Goal: Information Seeking & Learning: Learn about a topic

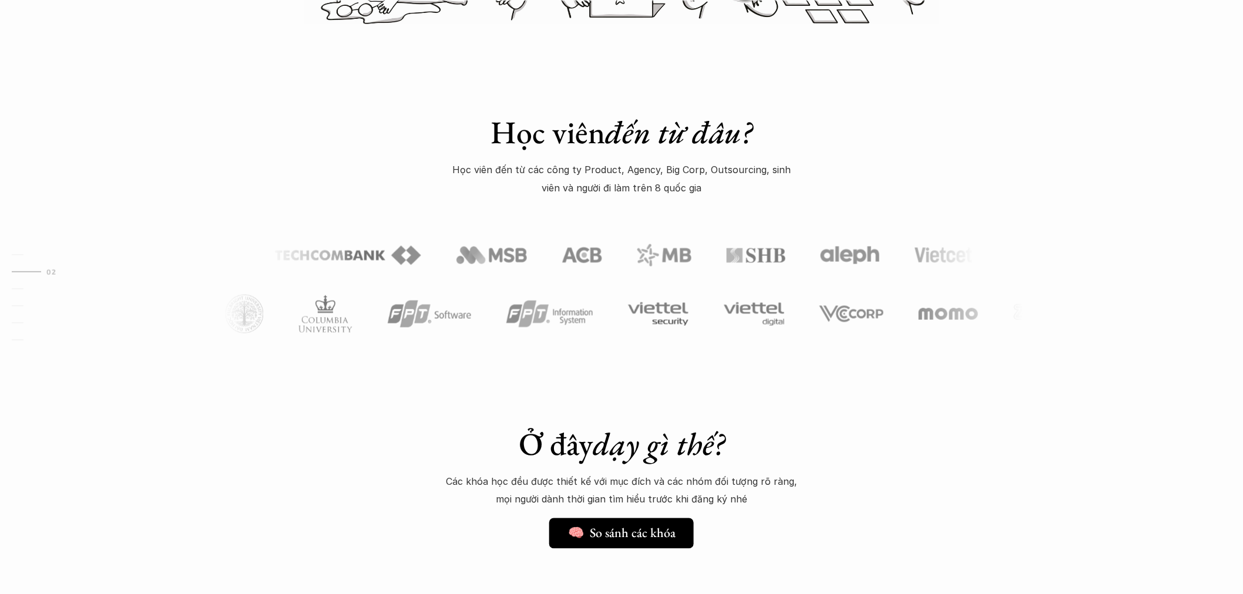
scroll to position [522, 0]
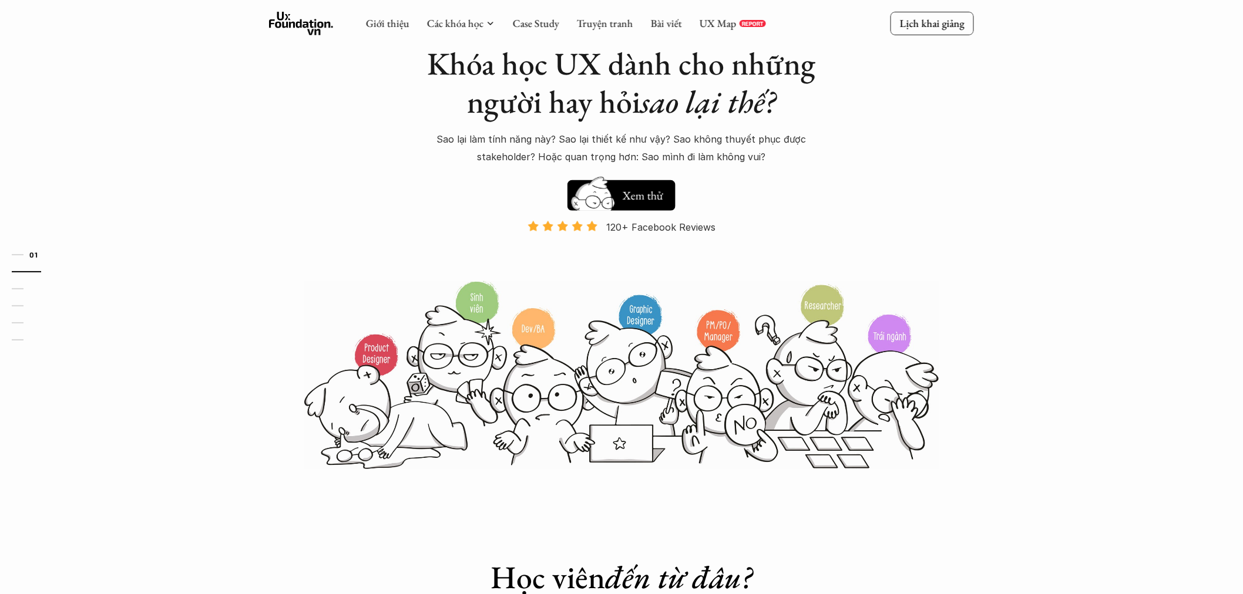
scroll to position [65, 0]
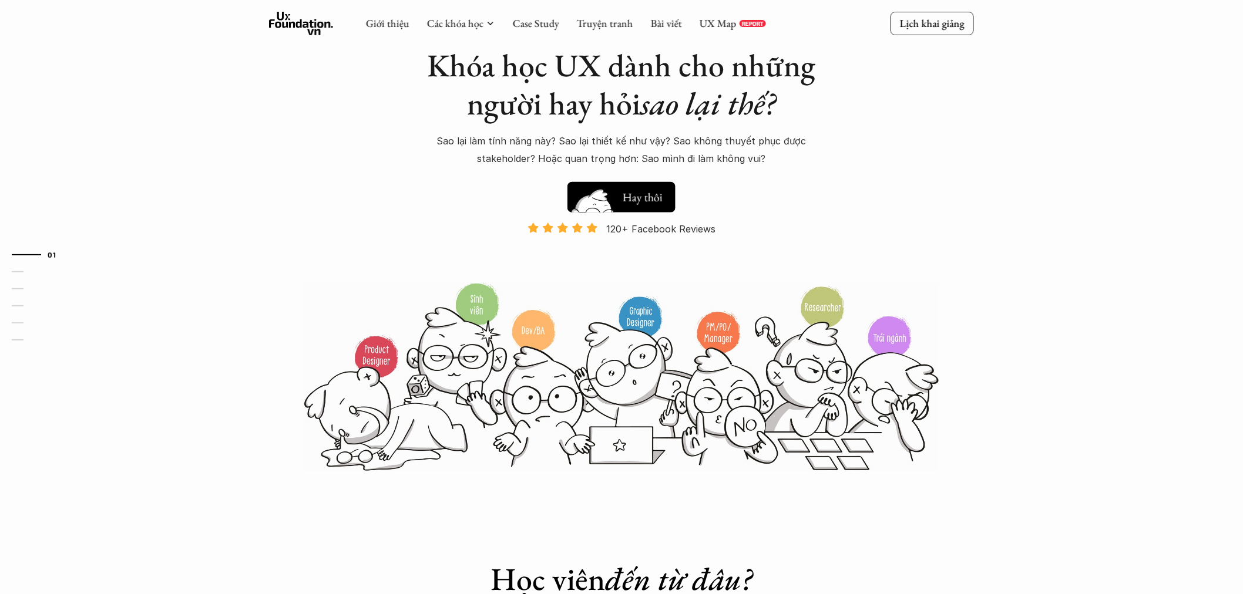
click at [634, 195] on h5 "Xem thử" at bounding box center [643, 195] width 41 height 16
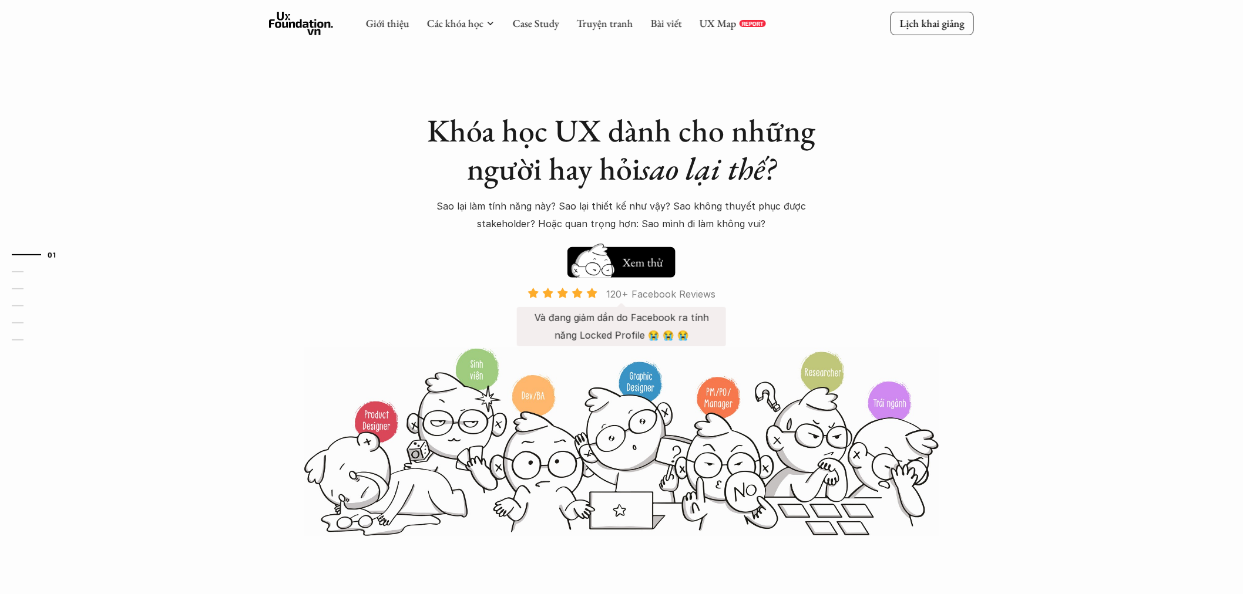
click at [649, 315] on p "Và đang giảm dần do Facebook ra tính năng Locked Profile 😭 😭 😭" at bounding box center [622, 327] width 186 height 36
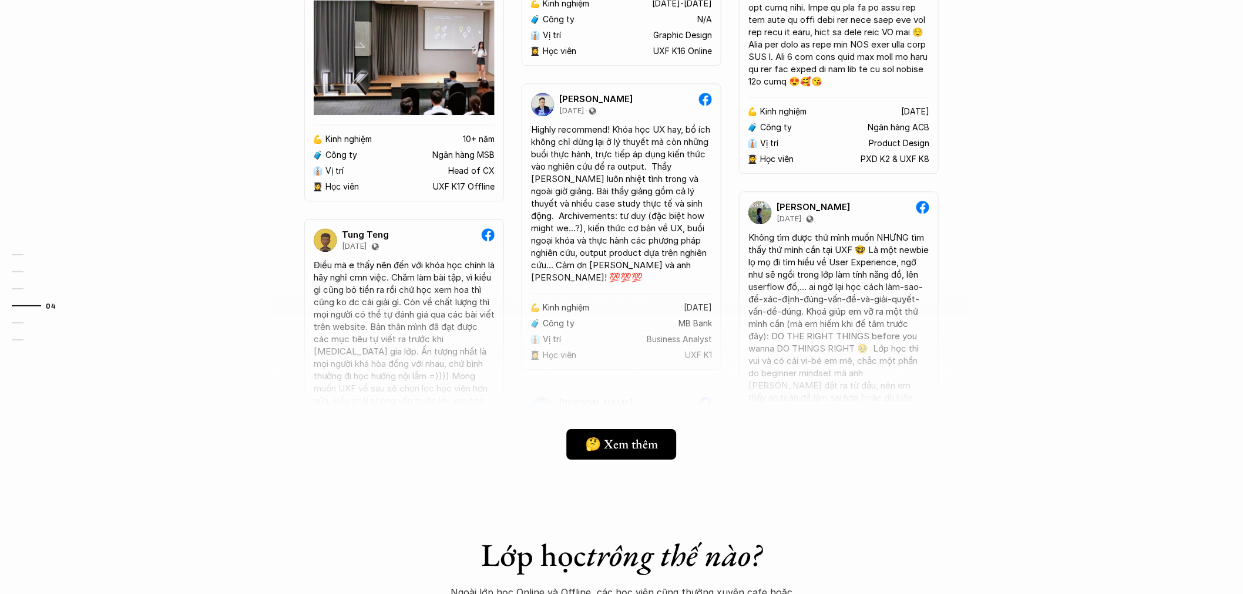
scroll to position [3132, 0]
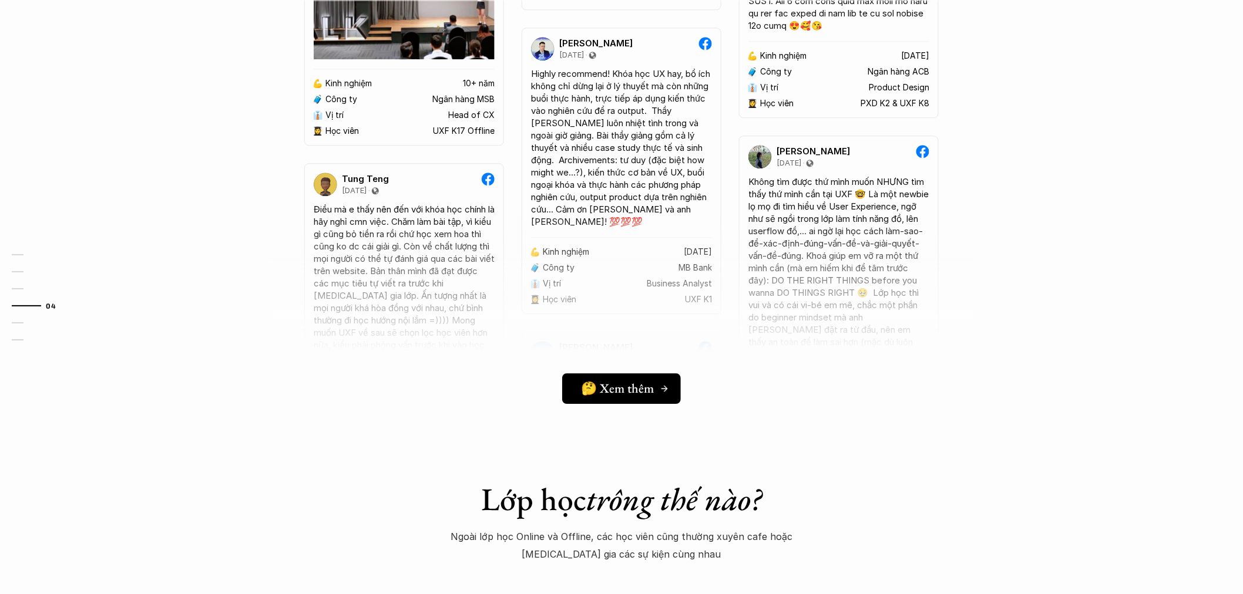
click at [608, 384] on h5 "🤔 Xem thêm" at bounding box center [617, 388] width 73 height 15
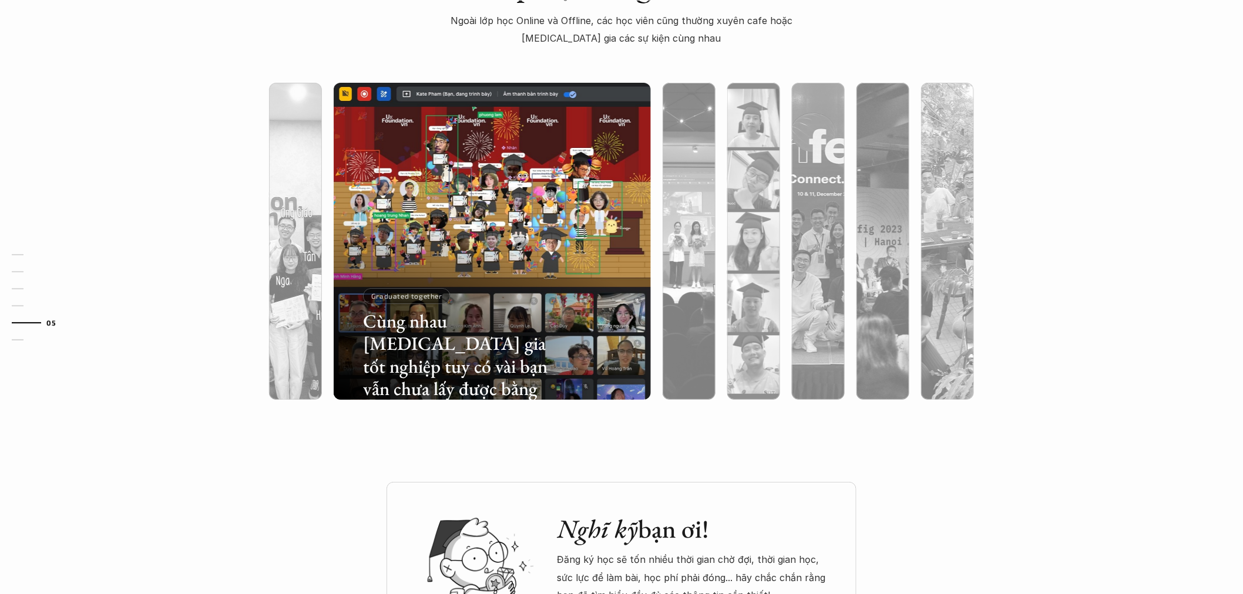
scroll to position [3654, 0]
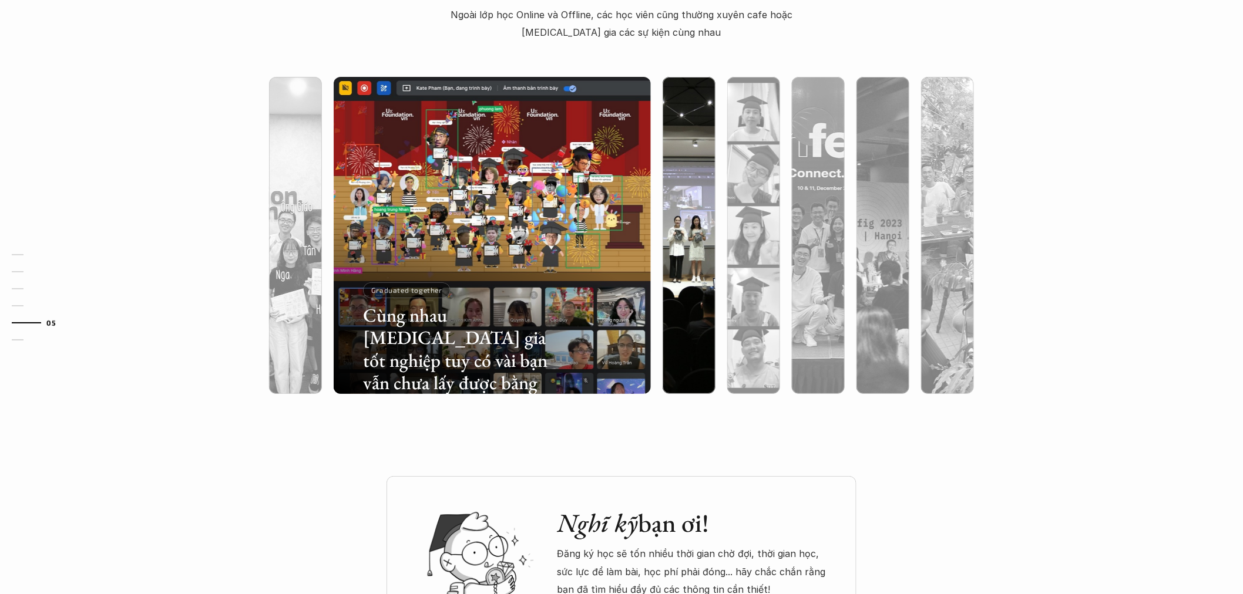
click at [685, 226] on div at bounding box center [688, 298] width 53 height 191
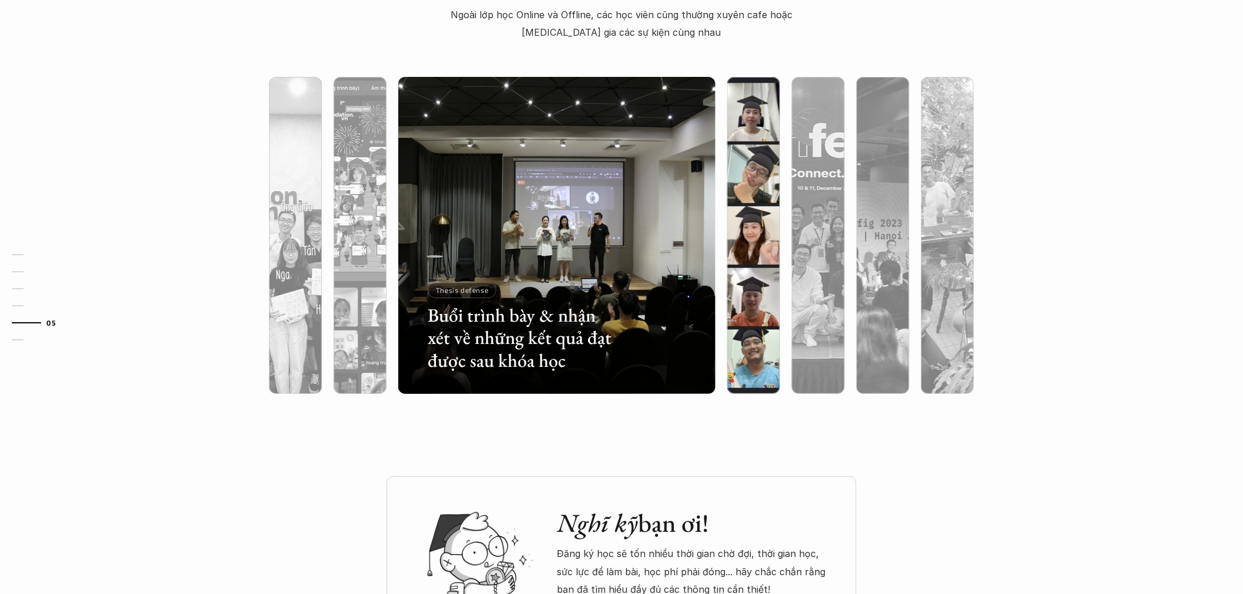
click at [744, 219] on div at bounding box center [753, 298] width 53 height 191
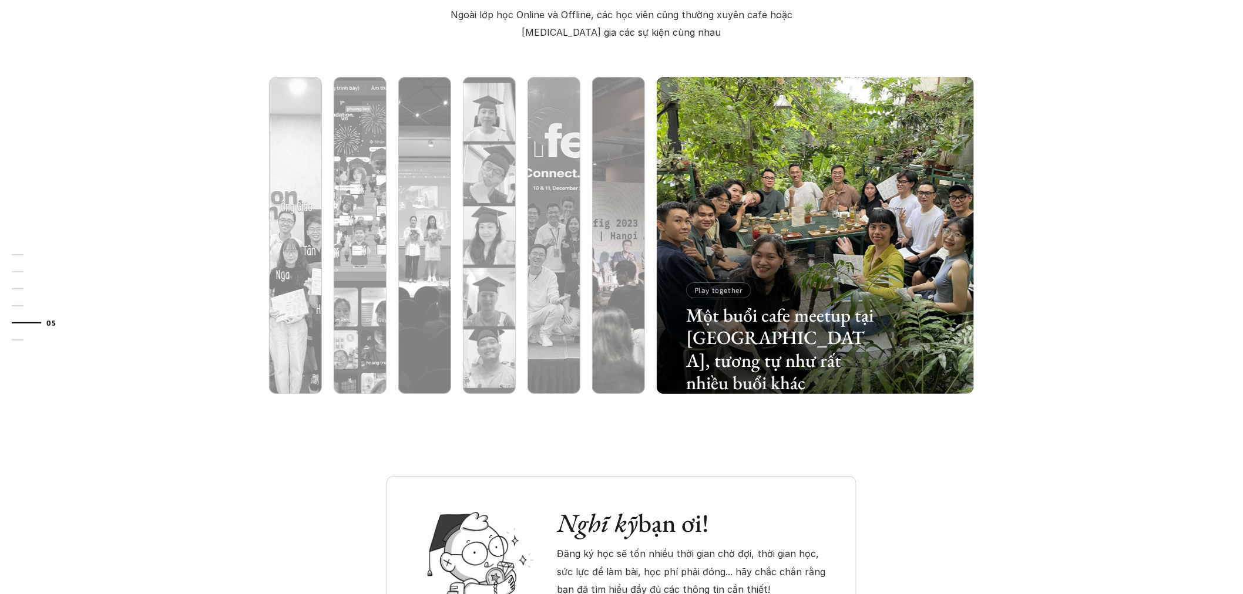
click at [634, 266] on div at bounding box center [618, 298] width 53 height 191
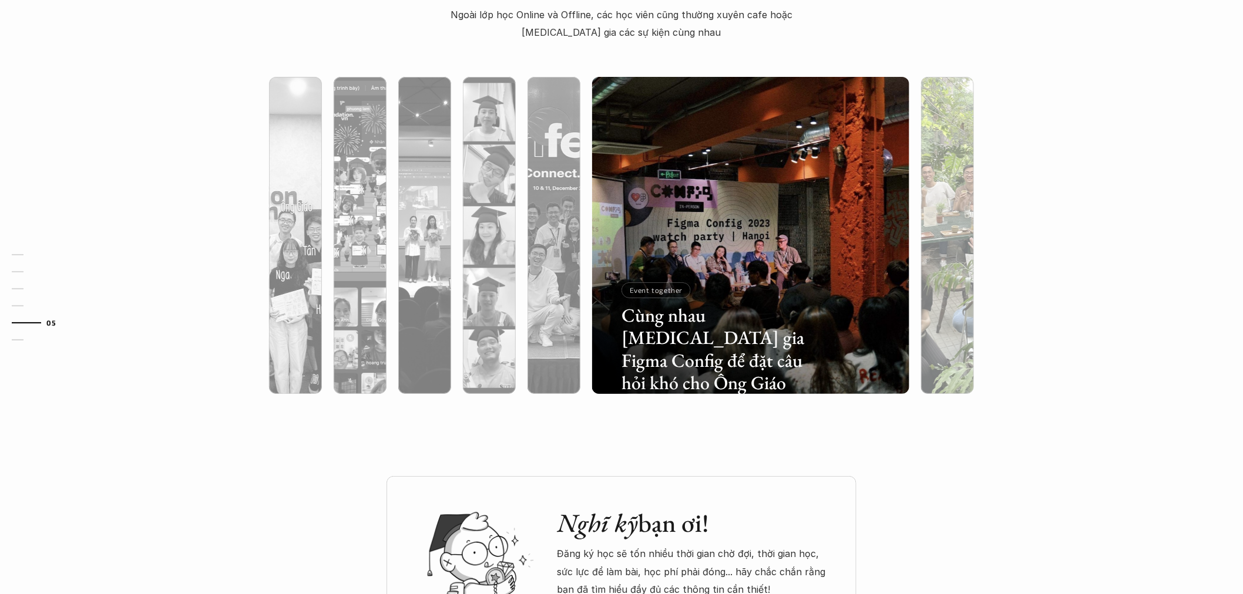
click at [937, 255] on div at bounding box center [947, 298] width 53 height 191
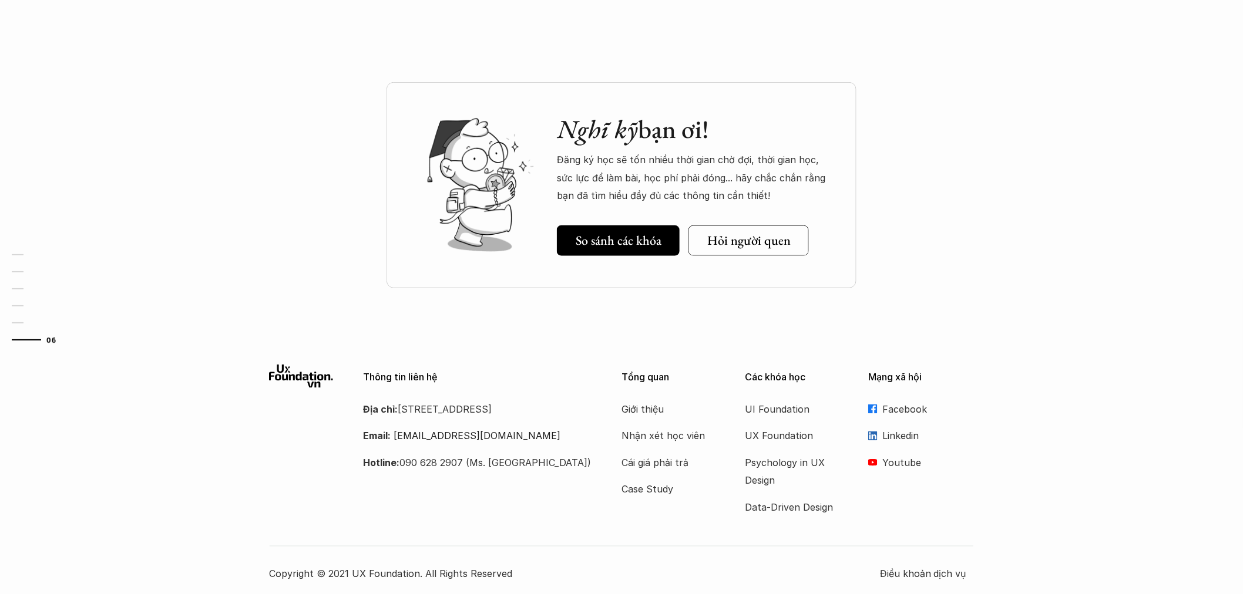
scroll to position [4054, 0]
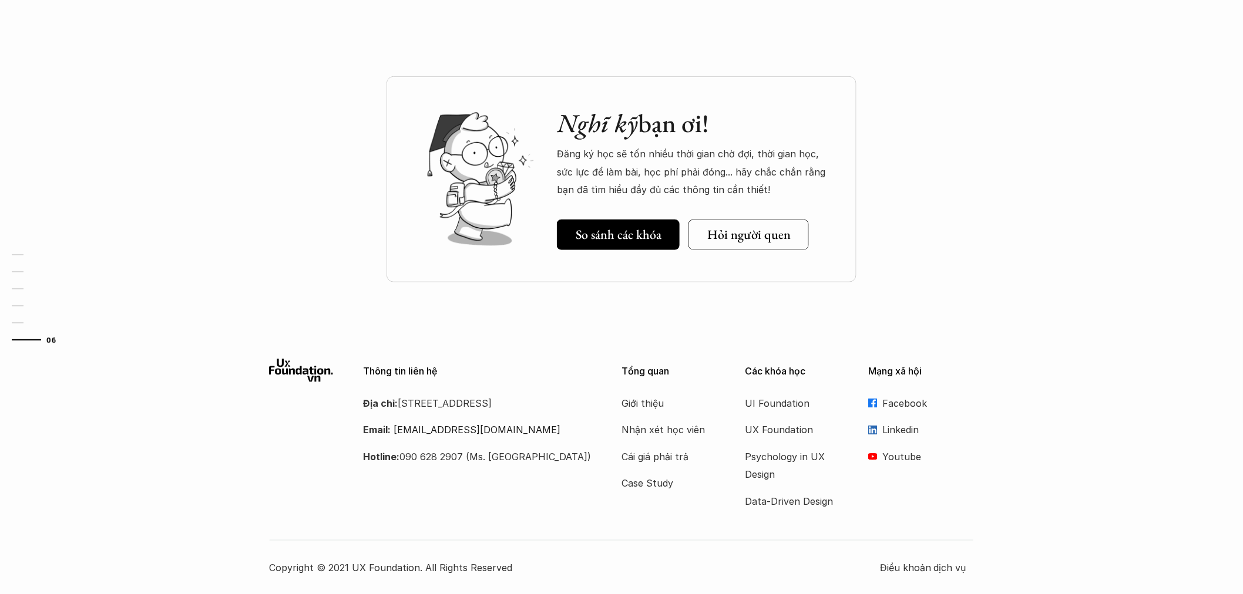
click at [891, 423] on p "Linkedin" at bounding box center [928, 430] width 92 height 18
click at [891, 454] on p "Youtube" at bounding box center [928, 457] width 92 height 18
click at [991, 251] on div "Nghĩ kỹ bạn ơi! Đăng ký học sẽ tốn nhiều thời gian chờ đợi, thời gian học, sức …" at bounding box center [621, 208] width 1243 height 265
click at [644, 397] on p "Giới thiệu" at bounding box center [668, 404] width 94 height 18
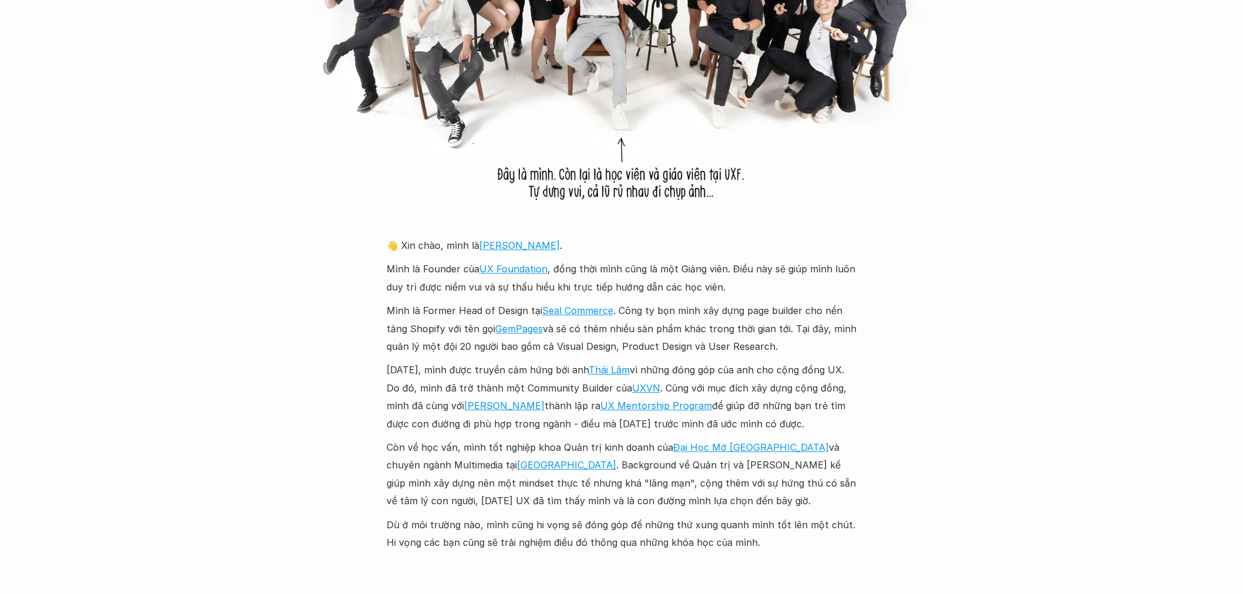
scroll to position [1175, 0]
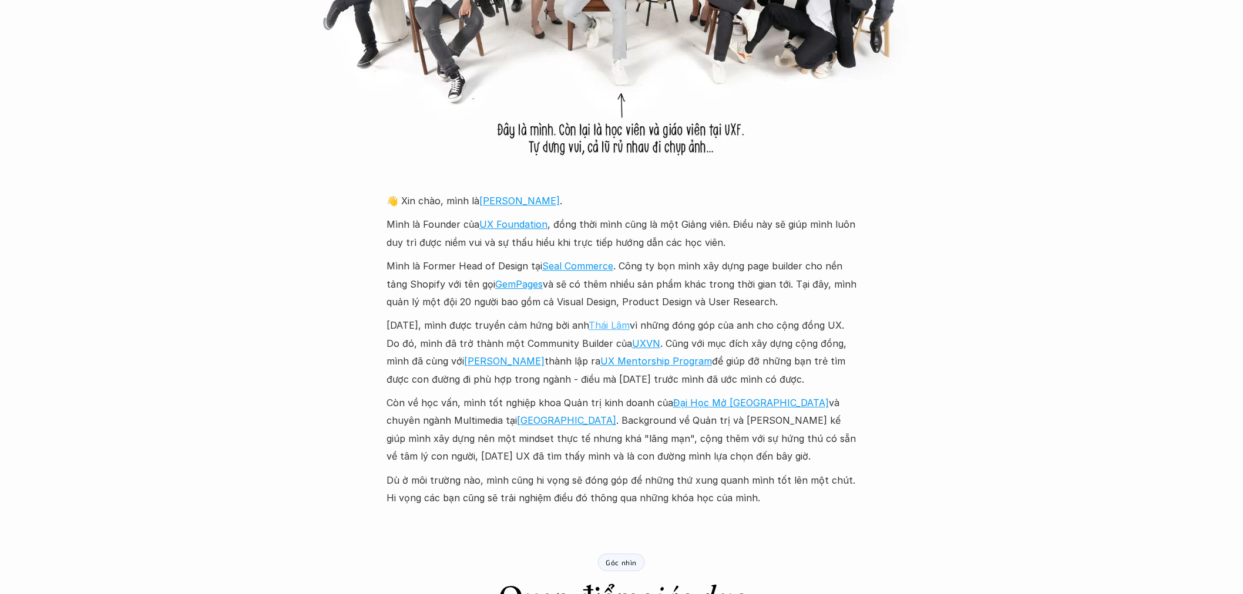
click at [623, 325] on link "Thái Lâm" at bounding box center [608, 325] width 41 height 12
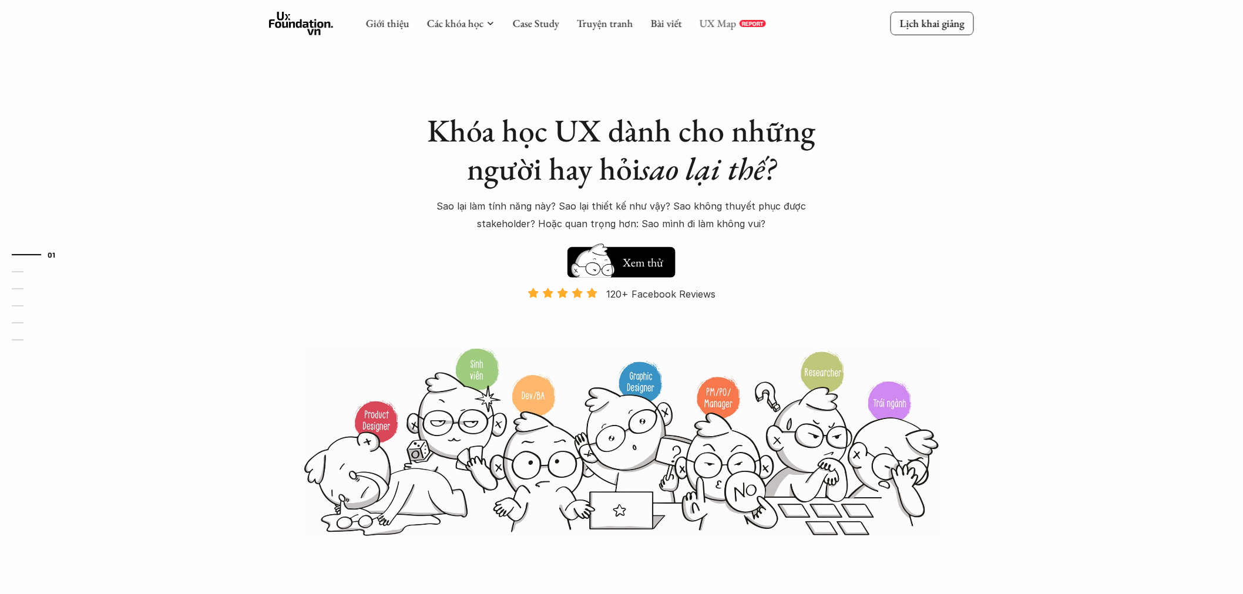
click at [715, 23] on link "UX Map" at bounding box center [717, 23] width 37 height 14
click at [662, 23] on link "Bài viết" at bounding box center [666, 23] width 31 height 14
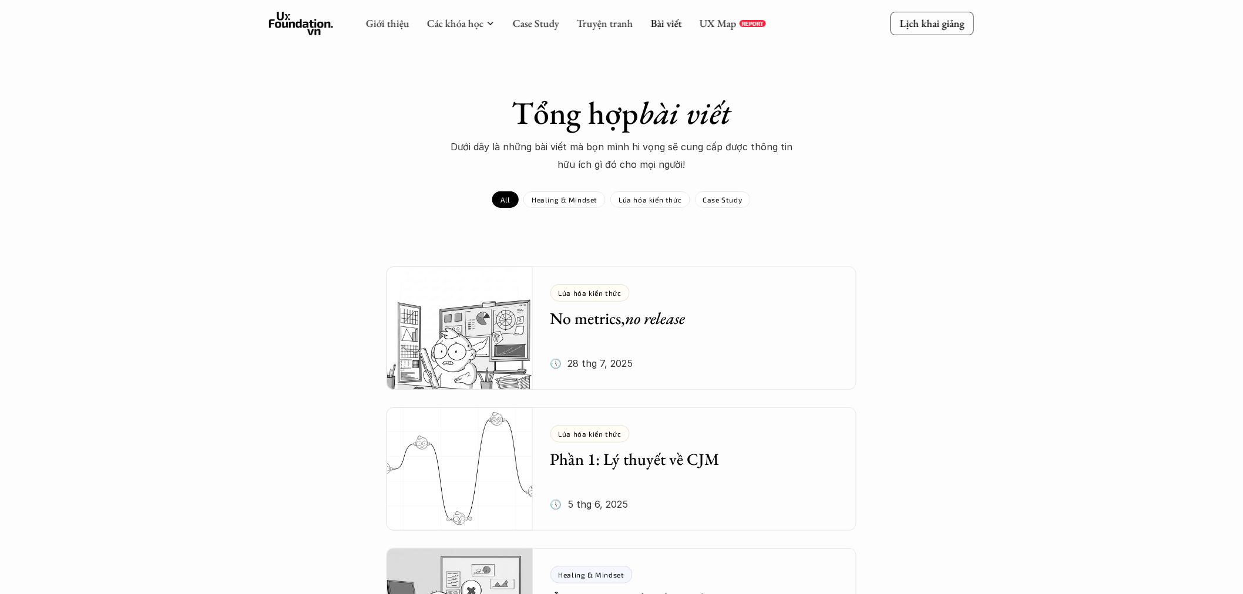
click at [550, 31] on div "Giới thiệu Các khóa học Case Study Truyện tranh Bài viết UX Map REPORT" at bounding box center [566, 23] width 400 height 23
click at [550, 25] on link "Case Study" at bounding box center [536, 23] width 46 height 14
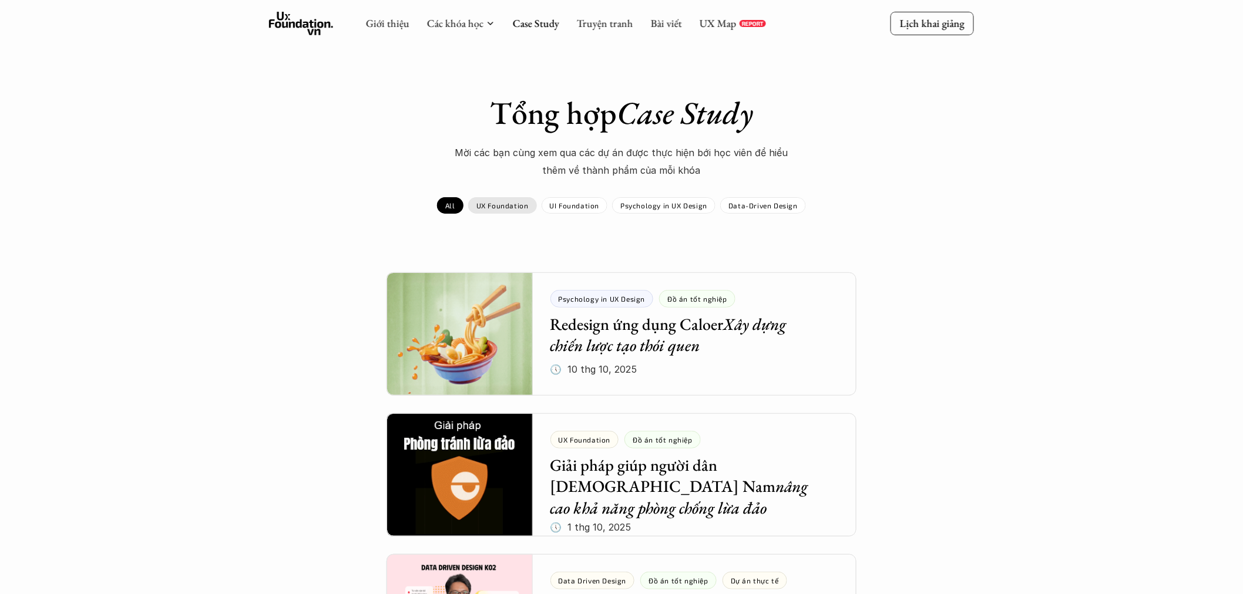
click at [506, 204] on p "UX Foundation" at bounding box center [502, 205] width 52 height 8
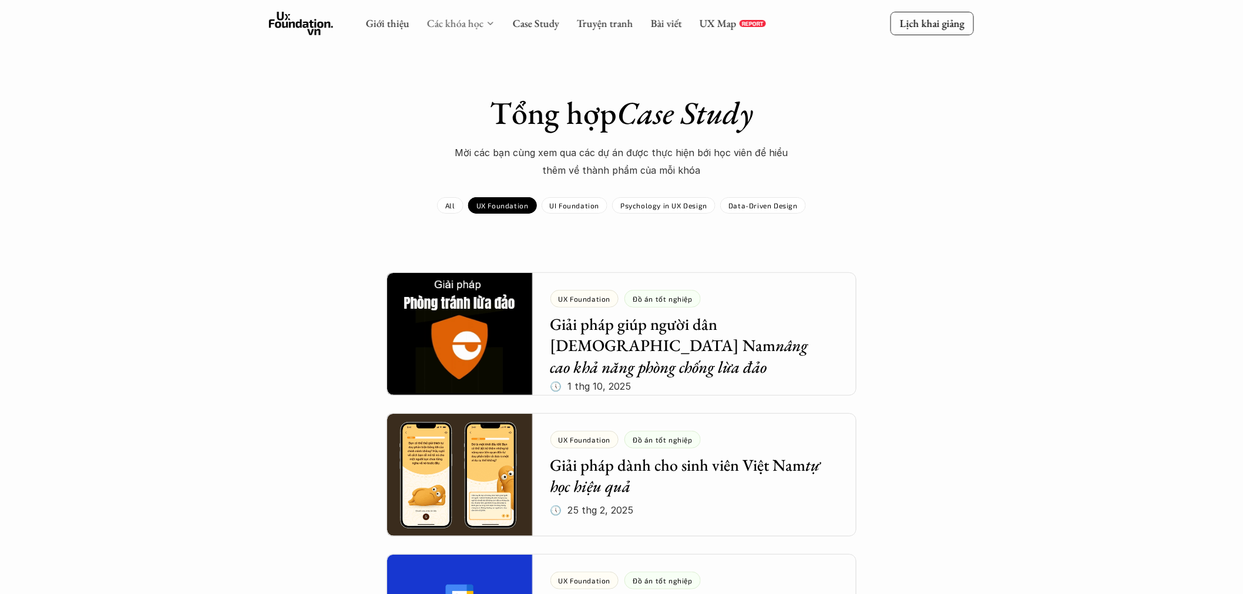
click at [472, 27] on link "Các khóa học" at bounding box center [455, 23] width 56 height 14
click at [411, 28] on div "Giới thiệu Các khóa học Case Study Truyện tranh Bài viết UX Map REPORT" at bounding box center [566, 23] width 400 height 23
click at [397, 27] on link "Giới thiệu" at bounding box center [387, 23] width 43 height 14
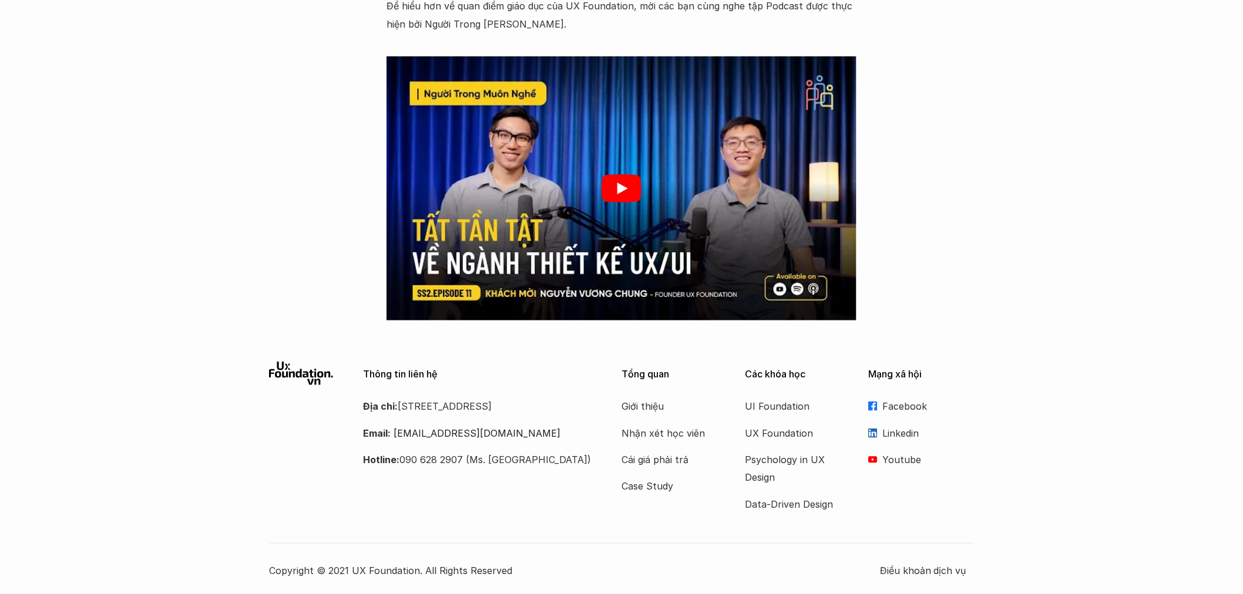
scroll to position [1819, 0]
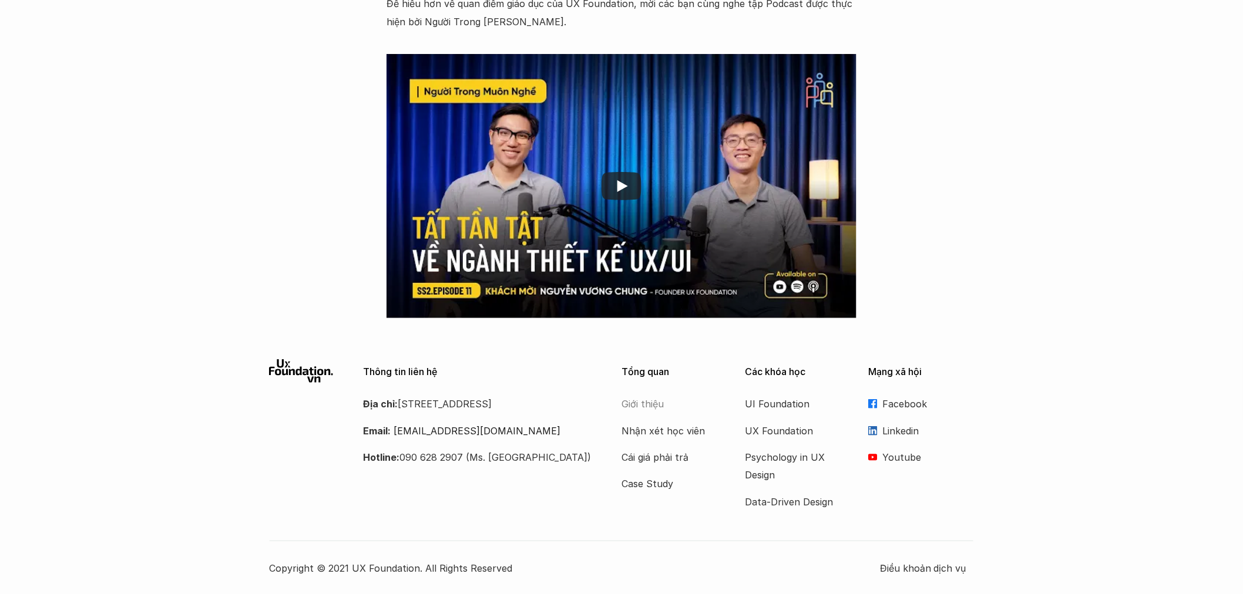
click at [637, 401] on p "Giới thiệu" at bounding box center [668, 404] width 94 height 18
click at [782, 366] on p "Các khóa học" at bounding box center [798, 371] width 106 height 11
click at [312, 366] on icon at bounding box center [301, 370] width 65 height 23
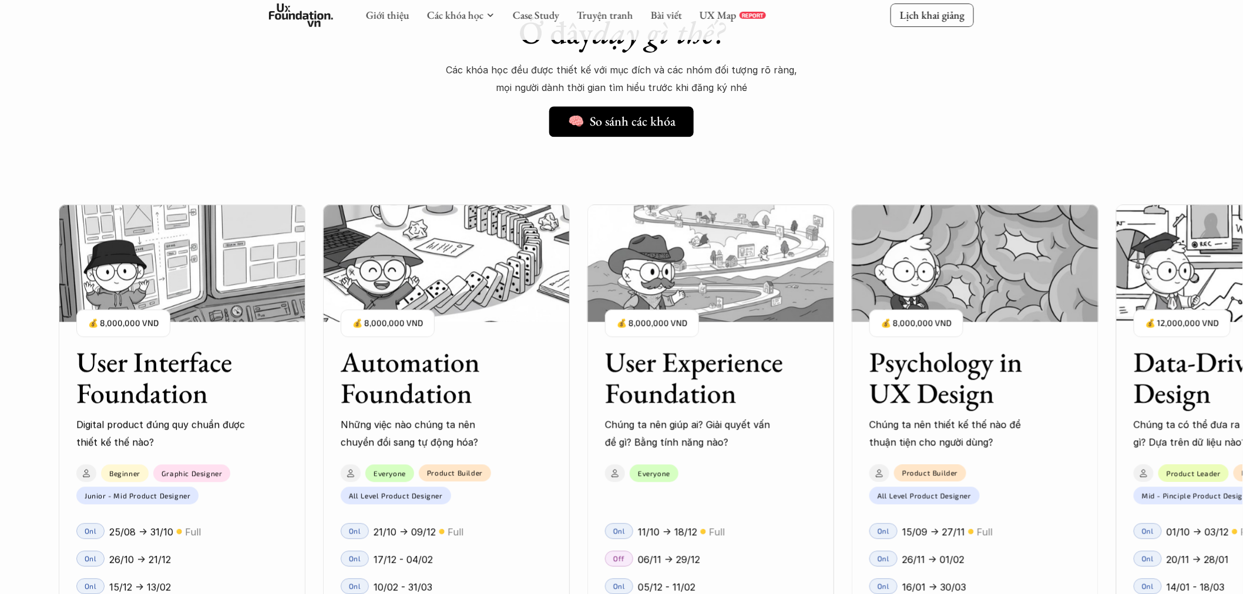
scroll to position [913, 0]
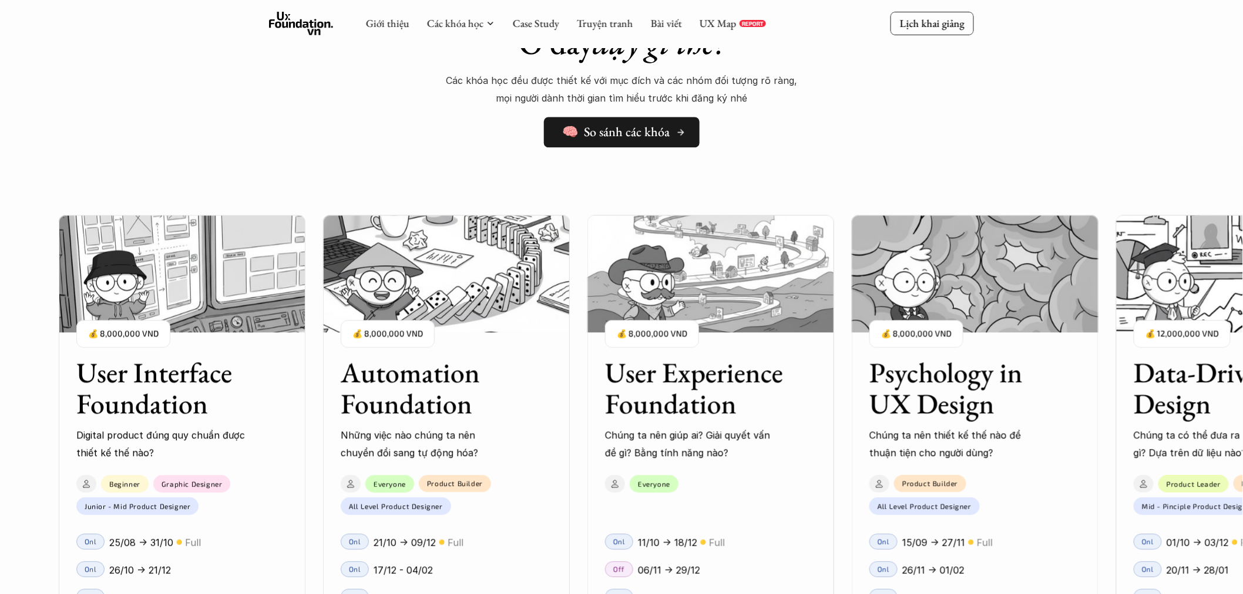
click at [655, 141] on link "🧠 So sánh các khóa" at bounding box center [622, 132] width 156 height 31
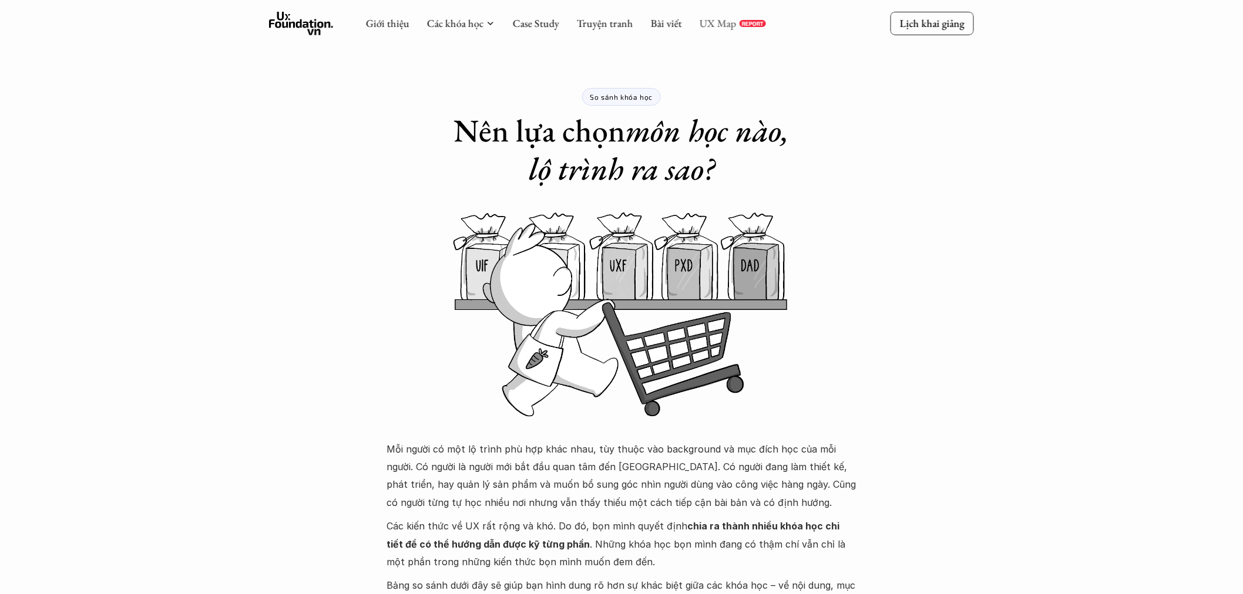
click at [720, 21] on link "UX Map" at bounding box center [717, 23] width 37 height 14
click at [722, 19] on link "UX Map" at bounding box center [717, 23] width 37 height 14
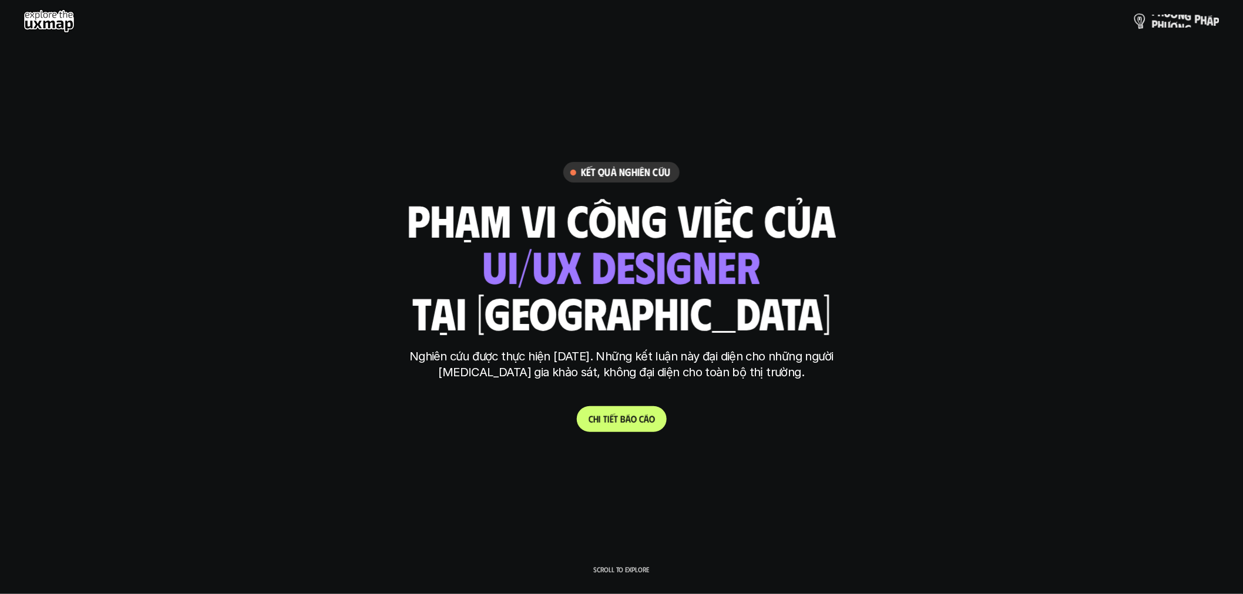
click at [1188, 22] on p "p h ư ơ n g p h á p" at bounding box center [1186, 21] width 68 height 13
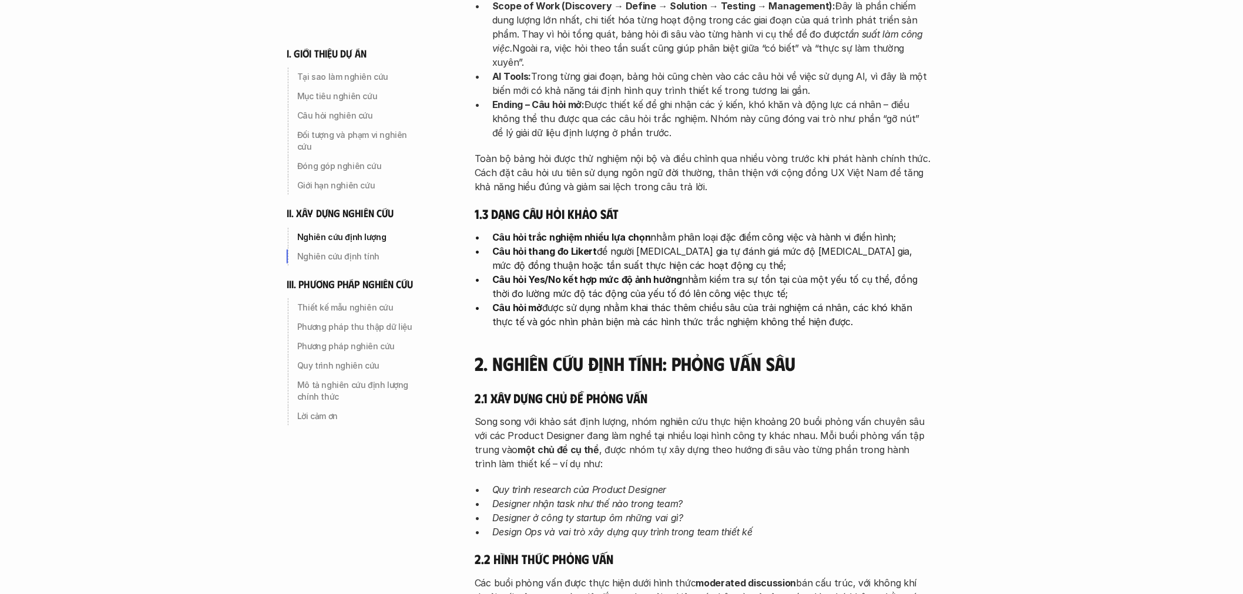
scroll to position [2088, 0]
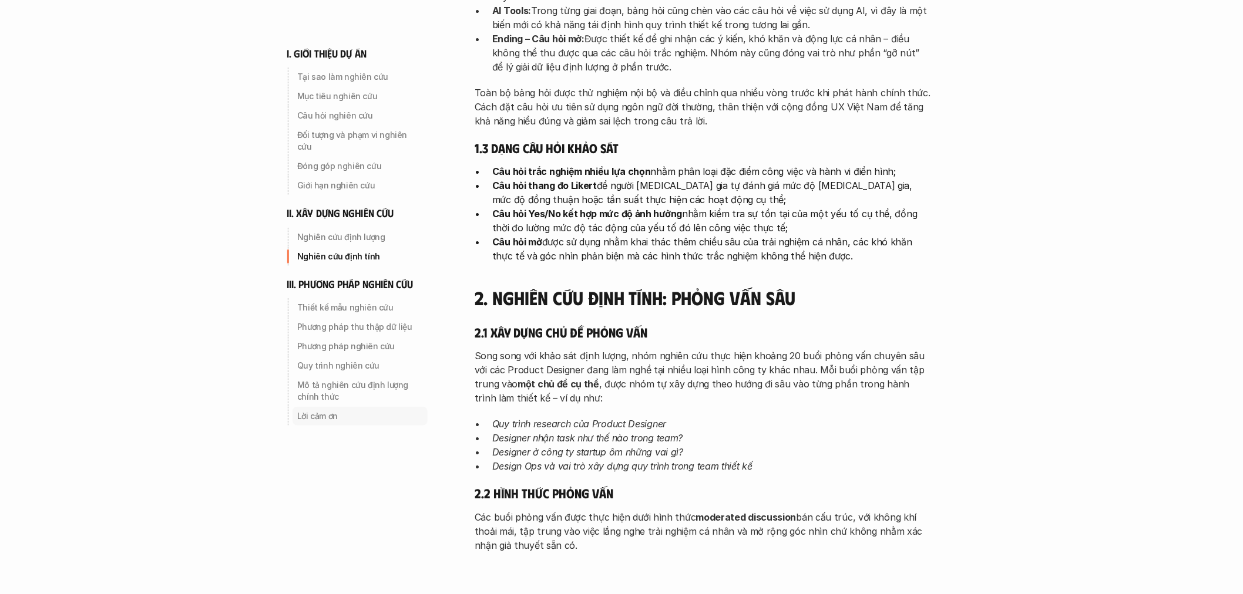
click at [317, 411] on p "Lời cảm ơn" at bounding box center [360, 417] width 126 height 12
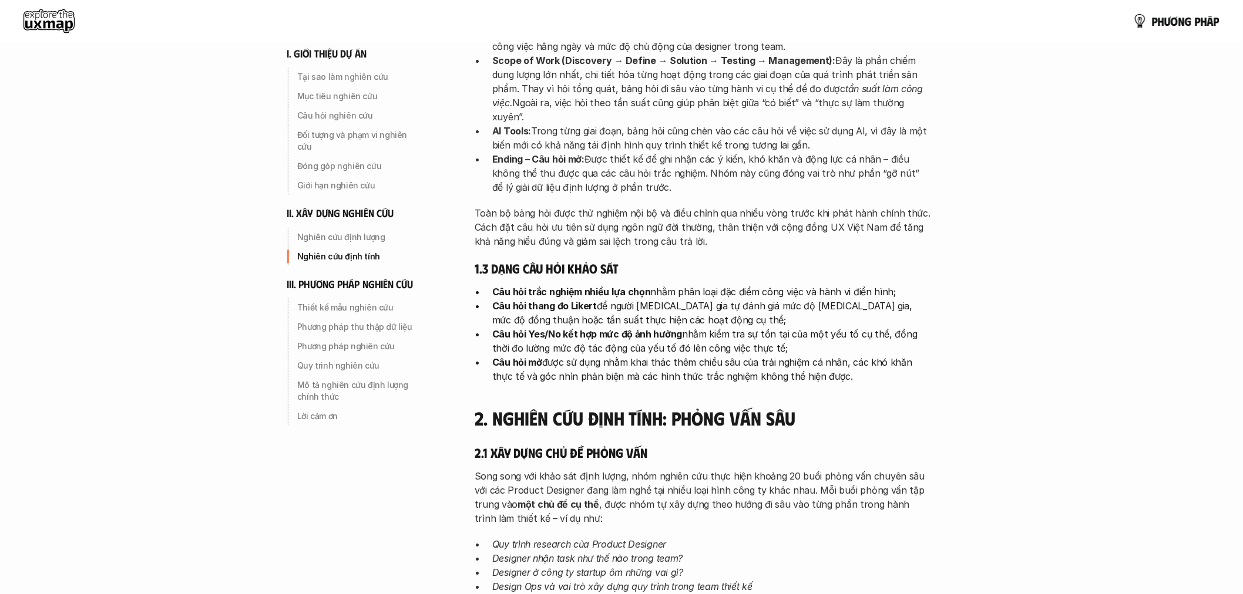
scroll to position [1966, 0]
click at [1018, 274] on div "i. giới thiệu dự án Tại sao làm nghiên cứu Mục tiêu nghiên cứu Câu hỏi nghiên c…" at bounding box center [622, 142] width 846 height 4216
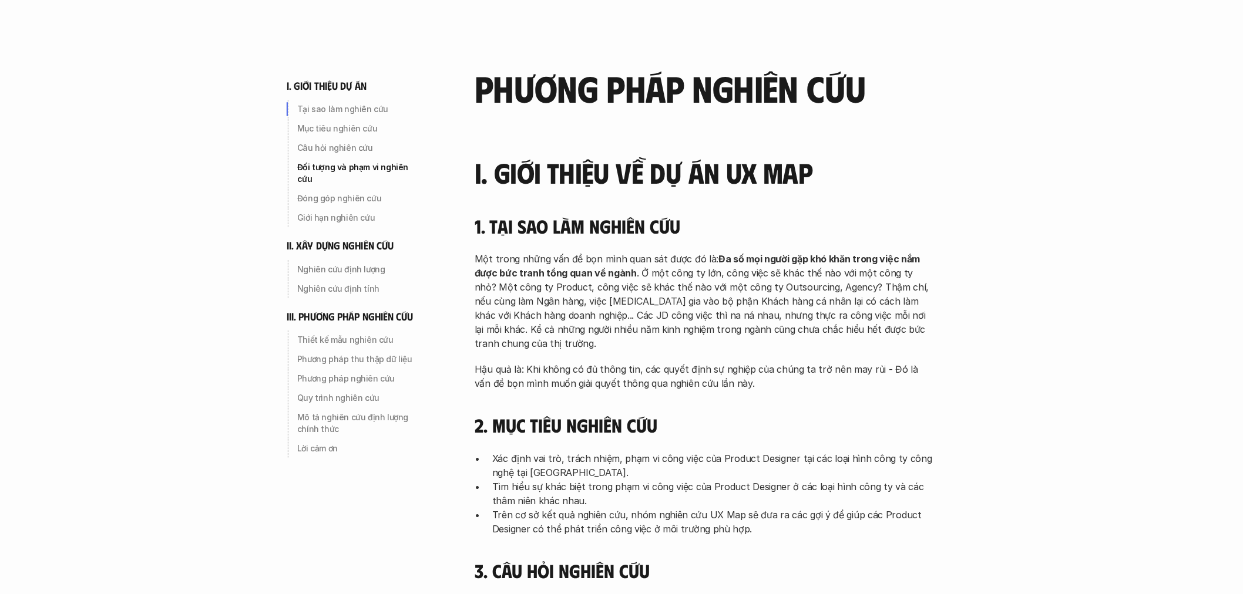
scroll to position [0, 0]
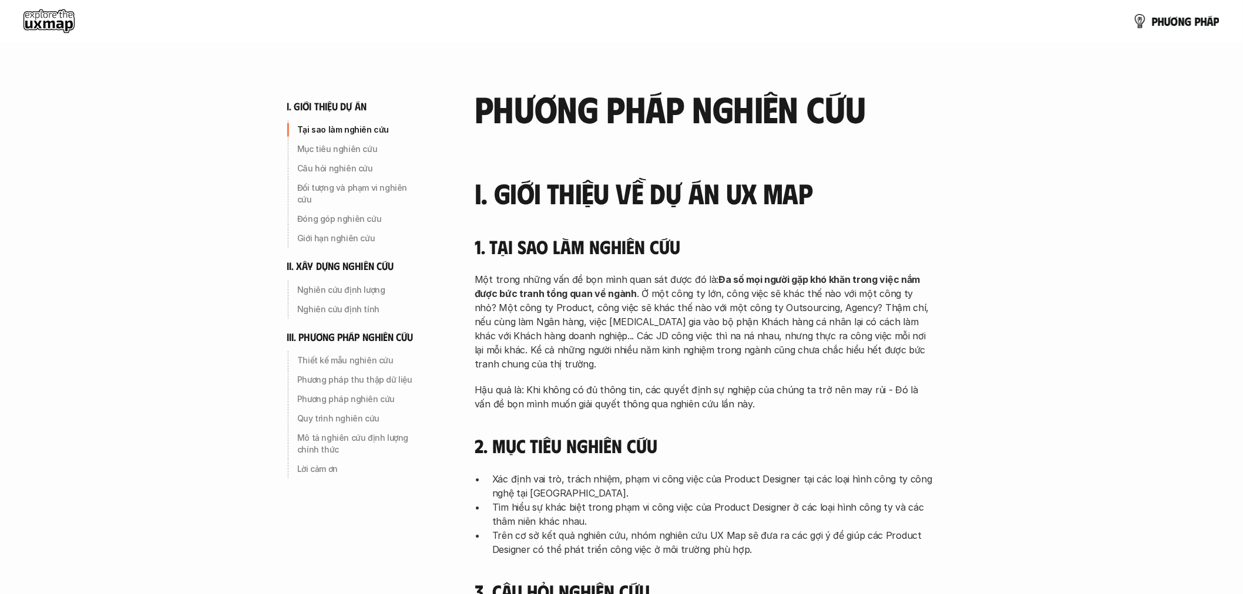
click at [53, 15] on use at bounding box center [48, 20] width 51 height 23
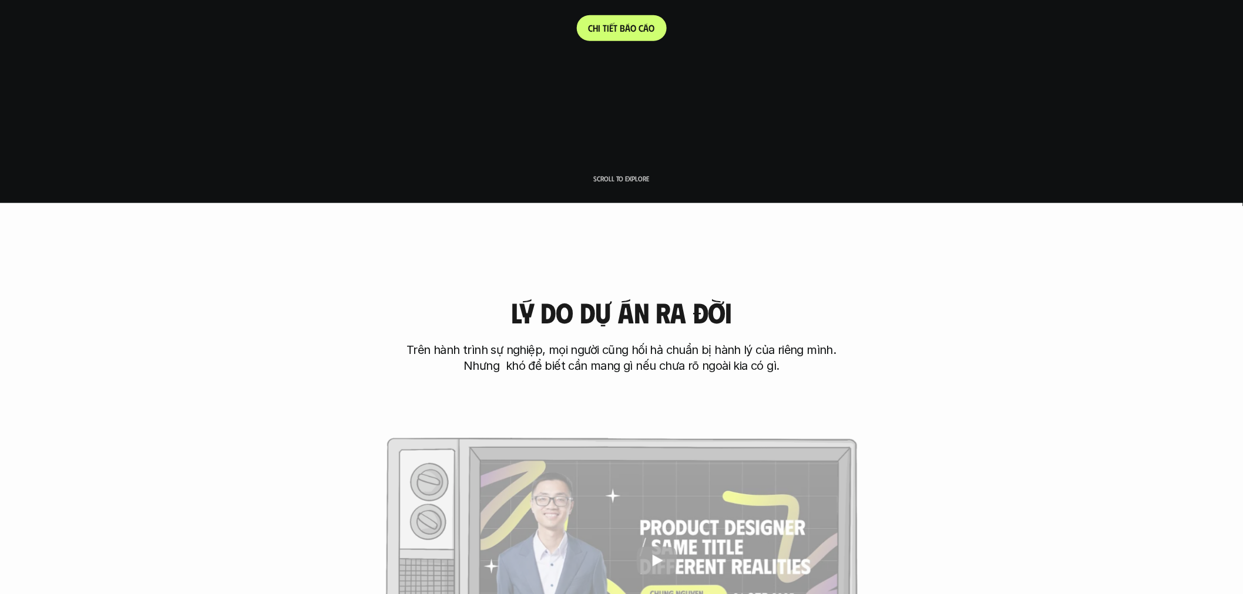
scroll to position [783, 0]
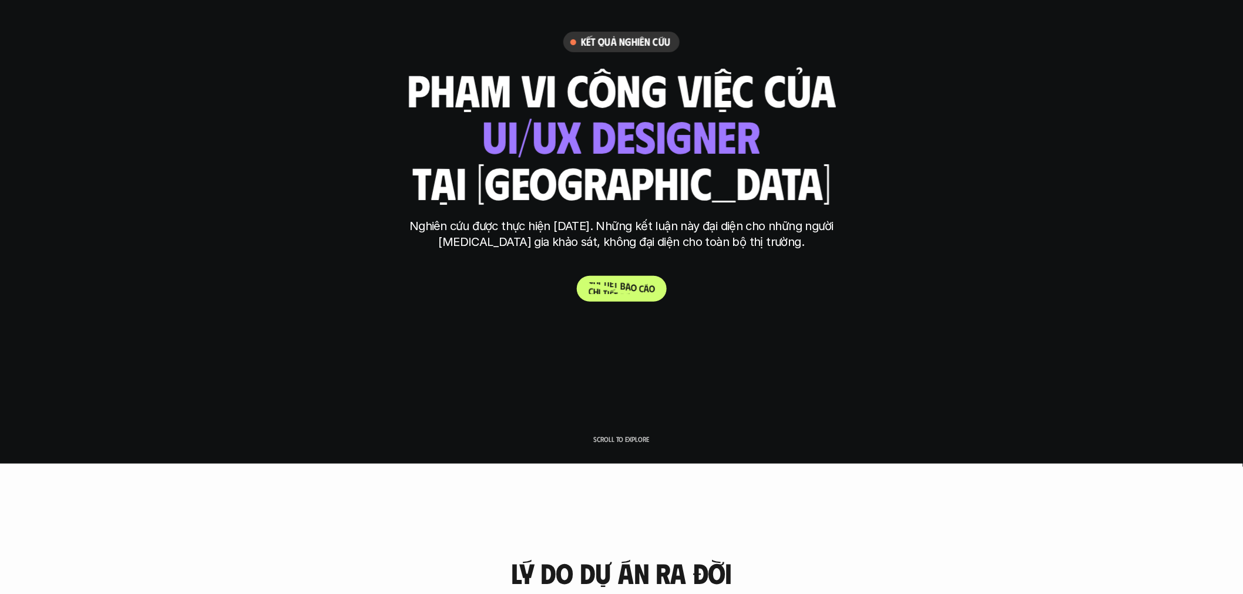
click at [617, 291] on p "C h i t i ế t b á o c á o" at bounding box center [621, 288] width 66 height 11
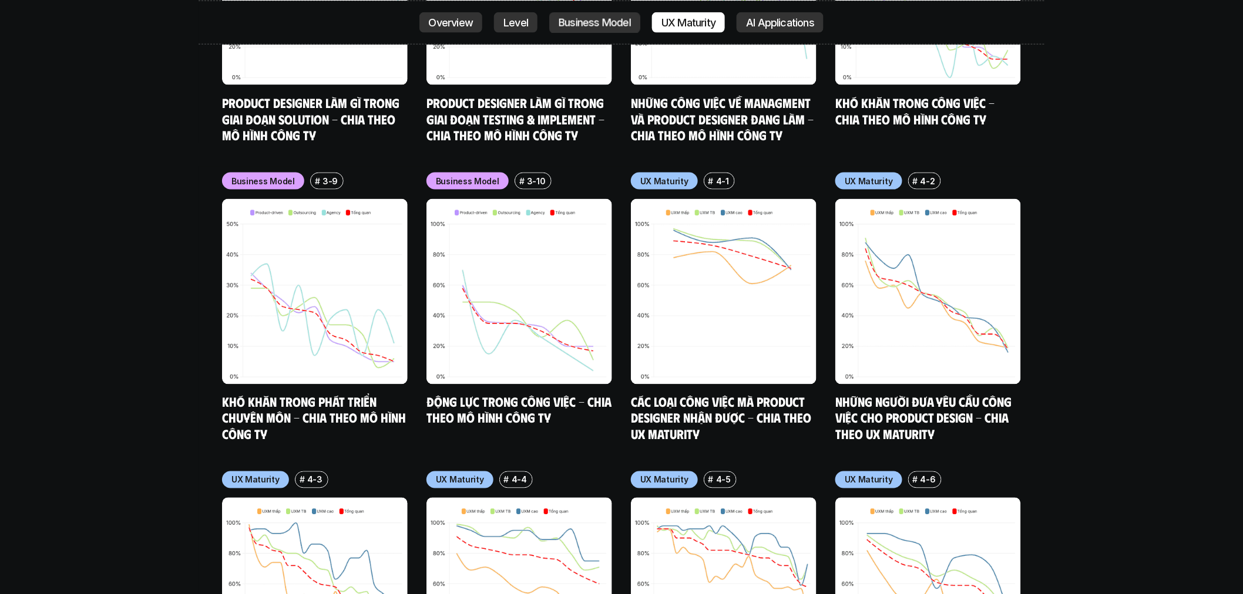
scroll to position [6281, 0]
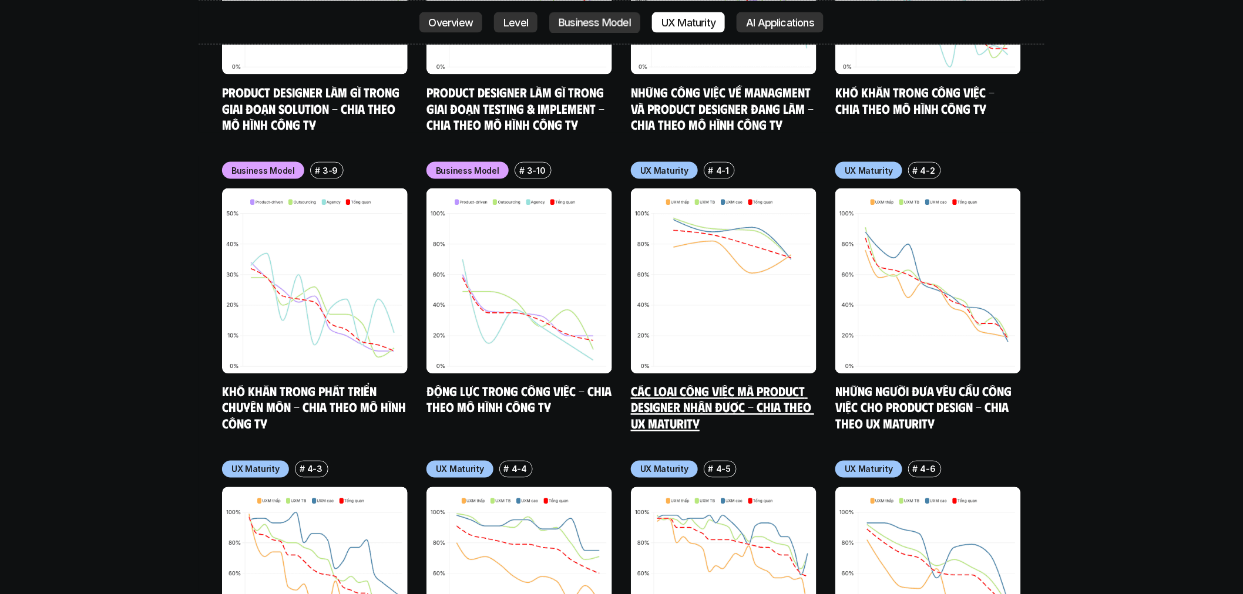
drag, startPoint x: 667, startPoint y: 116, endPoint x: 660, endPoint y: 119, distance: 7.4
click at [667, 164] on p "UX Maturity" at bounding box center [664, 170] width 48 height 12
click at [668, 245] on img at bounding box center [724, 282] width 186 height 186
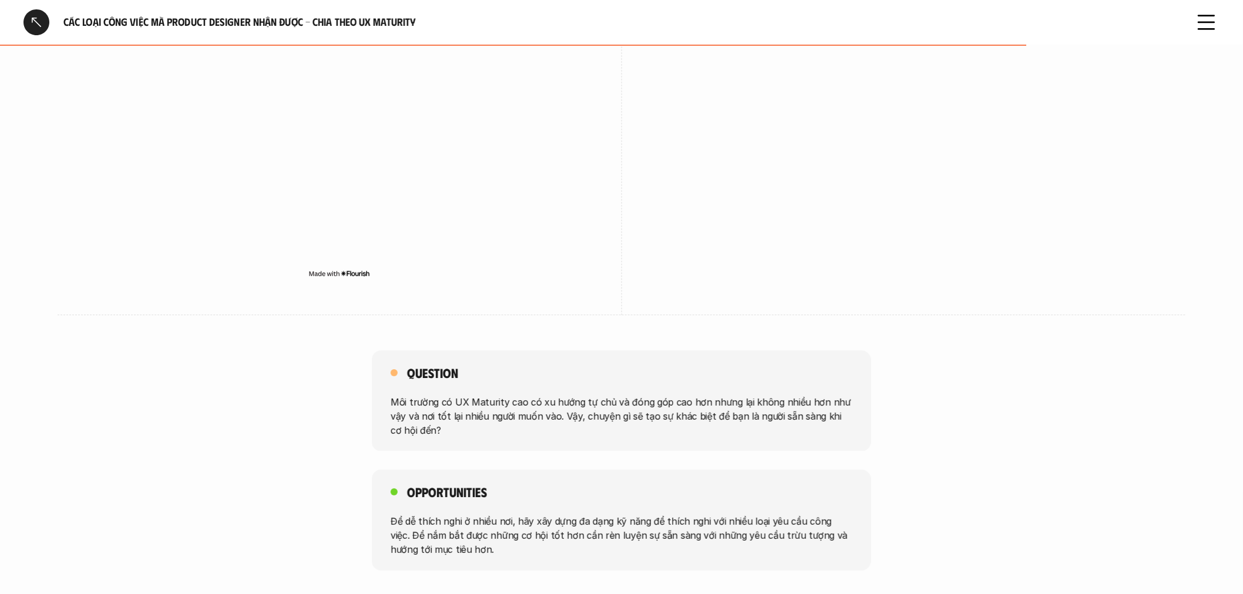
scroll to position [1631, 0]
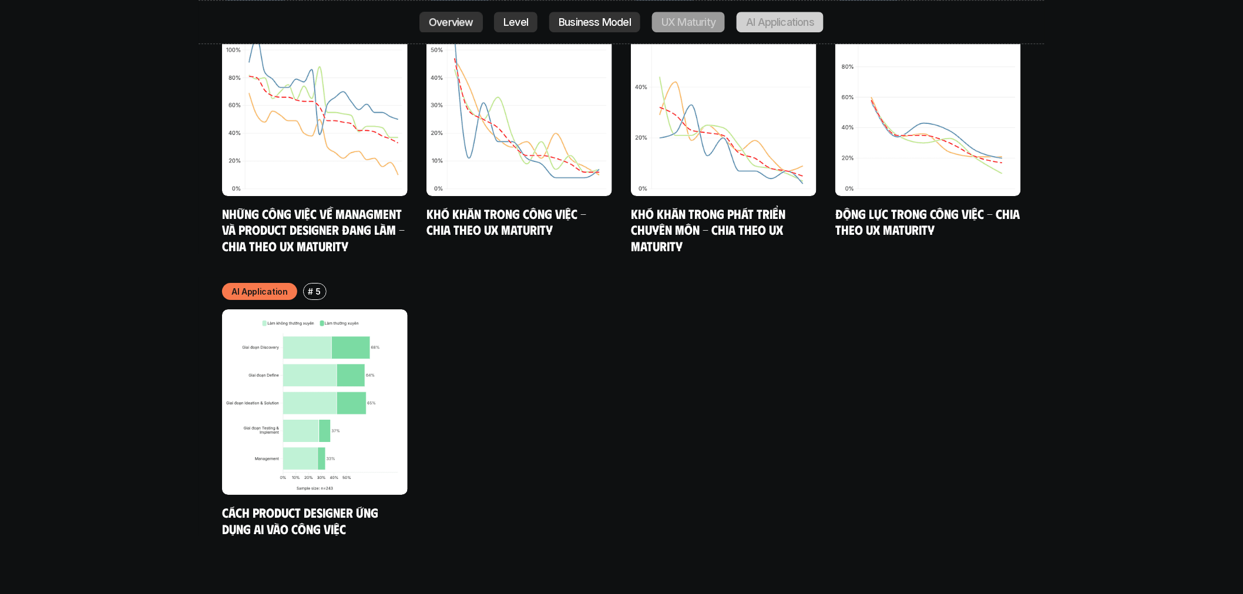
scroll to position [7063, 0]
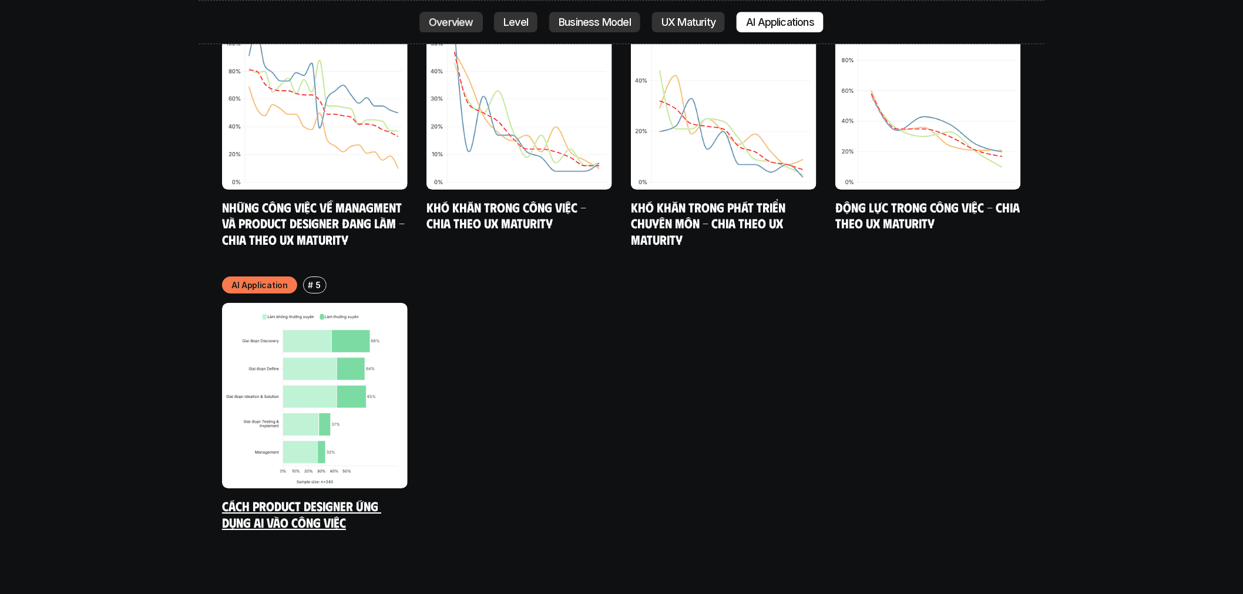
click at [310, 361] on img at bounding box center [315, 396] width 186 height 186
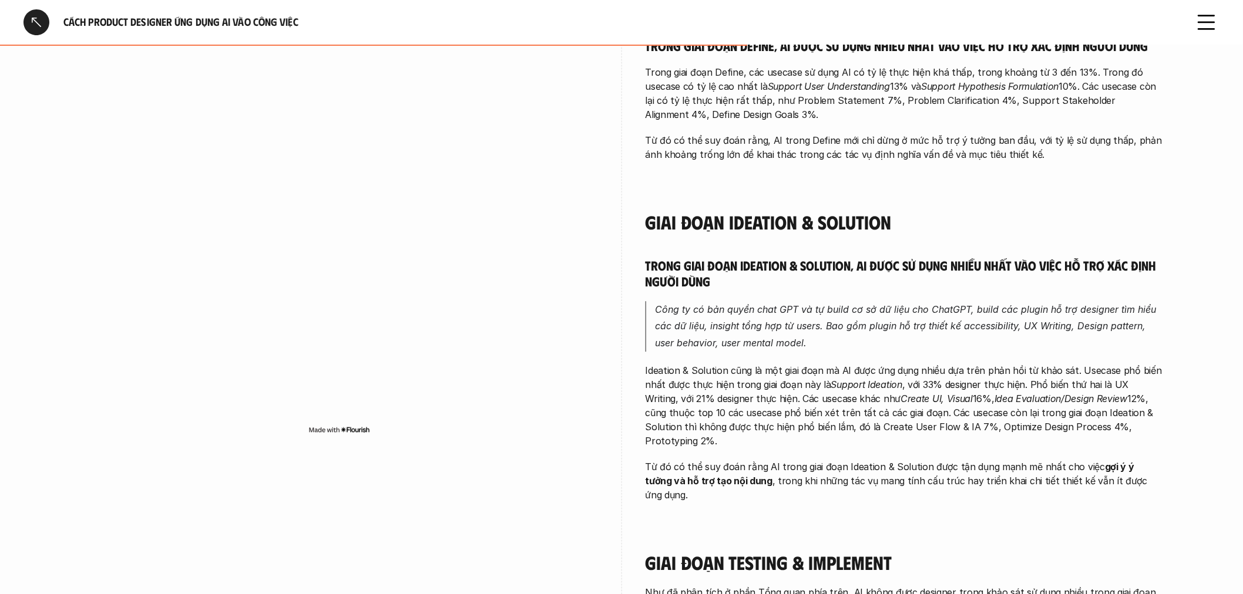
scroll to position [1003, 0]
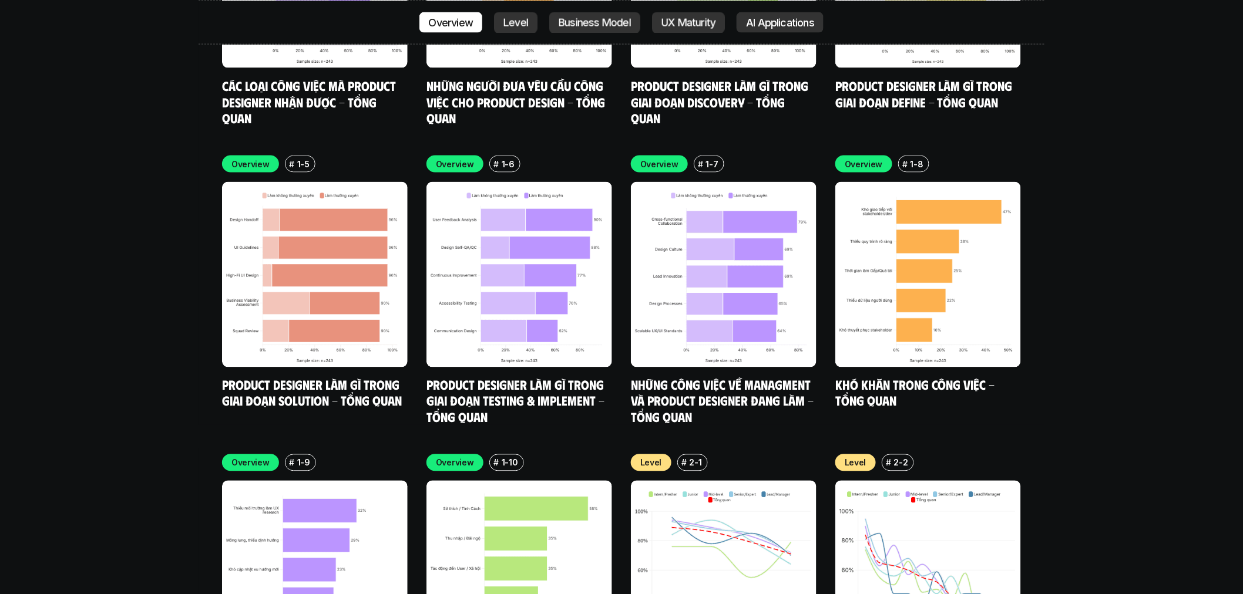
scroll to position [4502, 0]
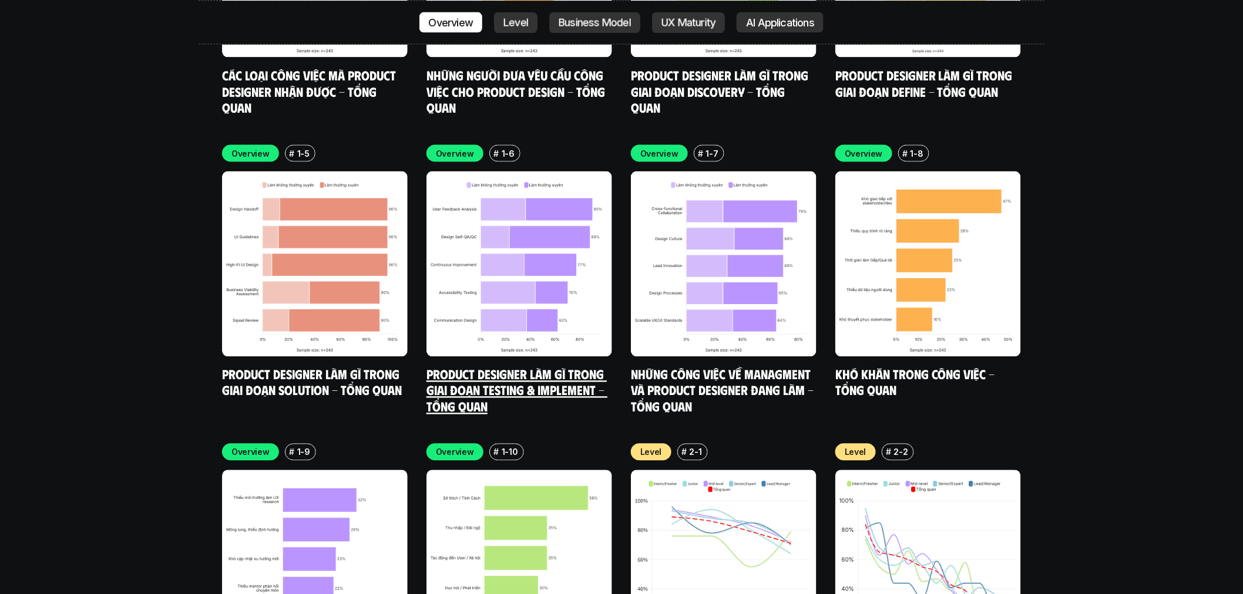
click at [532, 366] on link "Product Designer làm gì trong giai đoạn Testing & Implement - Tổng quan" at bounding box center [516, 390] width 181 height 48
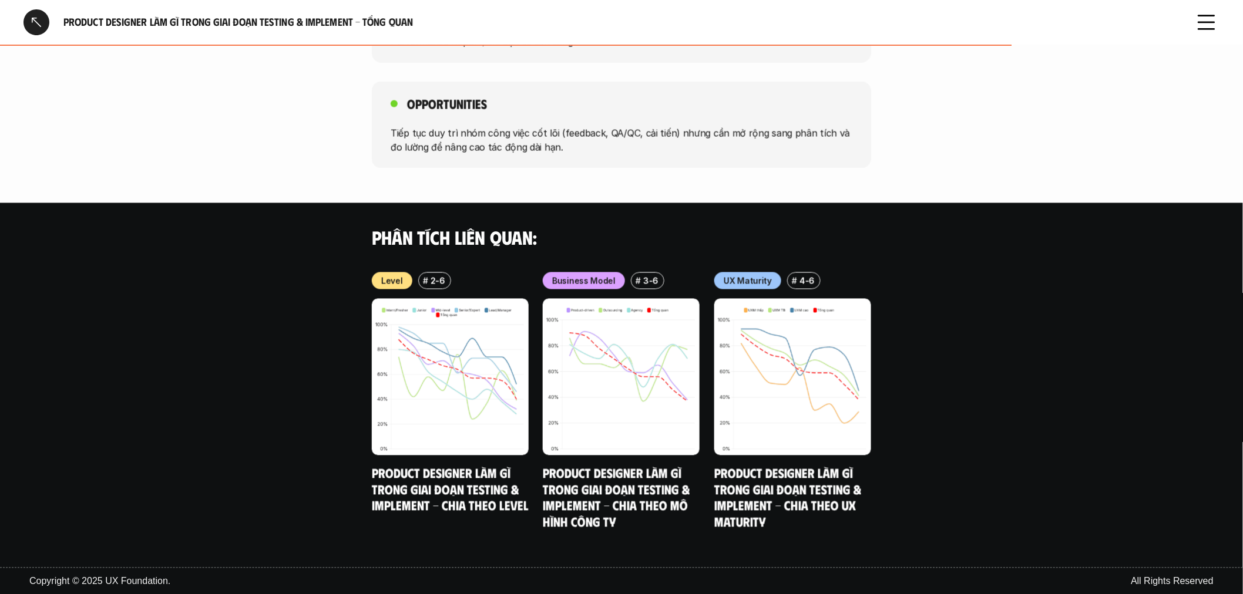
scroll to position [753, 0]
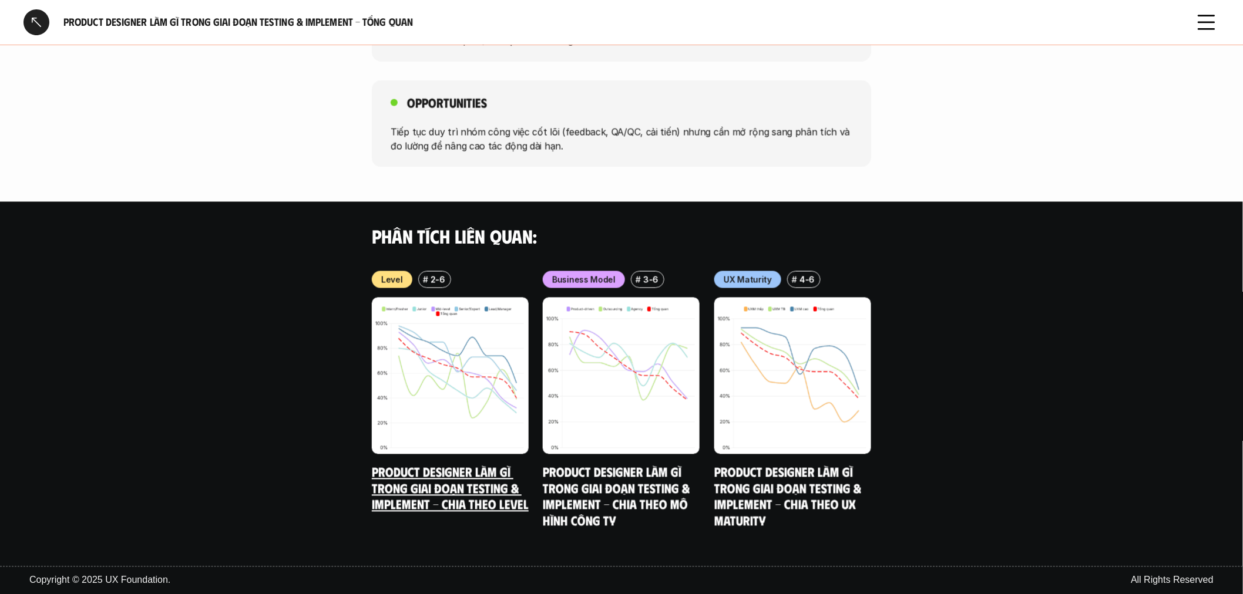
click at [449, 474] on link "Product Designer làm gì trong giai đoạn Testing & Implement - Chia theo Level" at bounding box center [450, 489] width 157 height 48
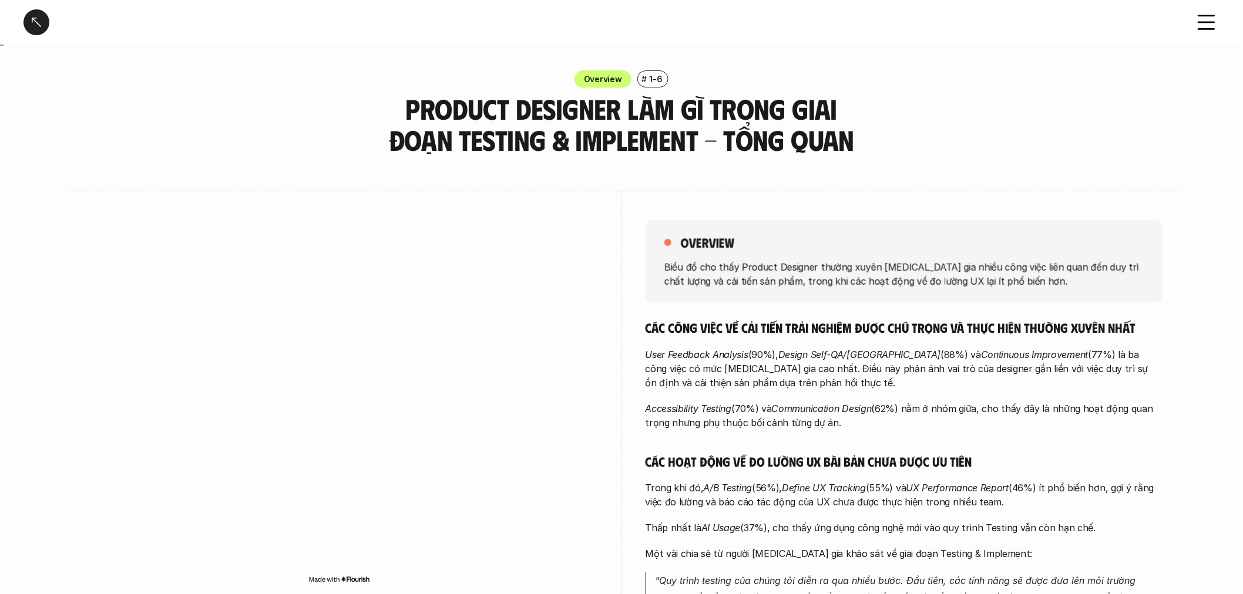
drag, startPoint x: 29, startPoint y: 22, endPoint x: 45, endPoint y: 32, distance: 18.4
click at [29, 22] on div at bounding box center [36, 22] width 26 height 26
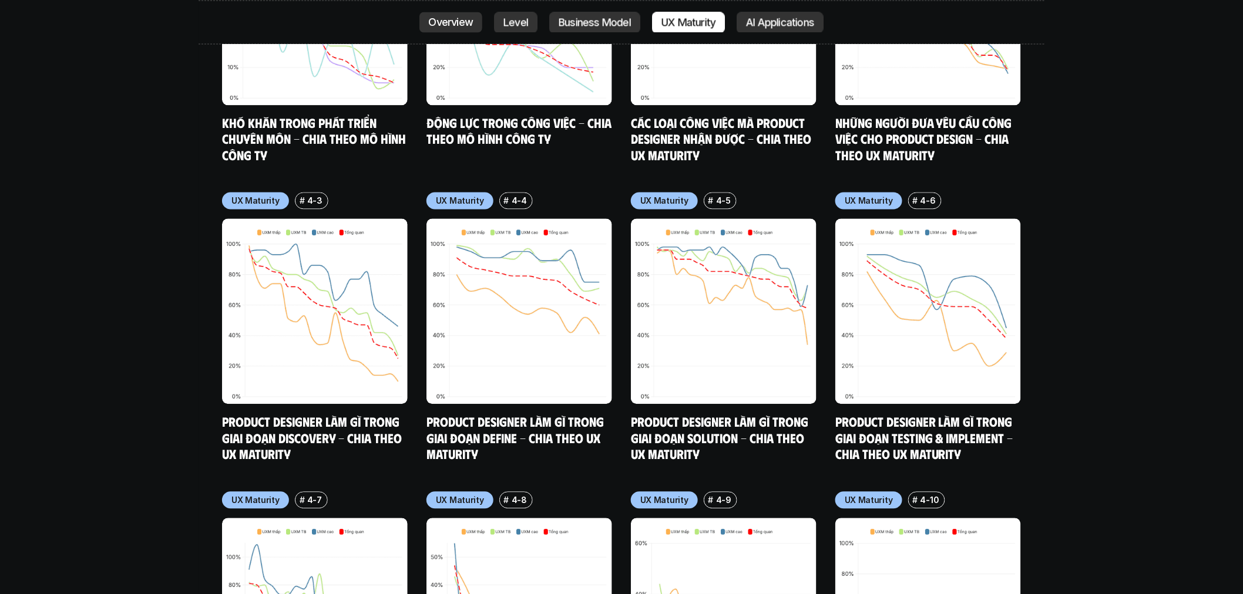
scroll to position [6490, 0]
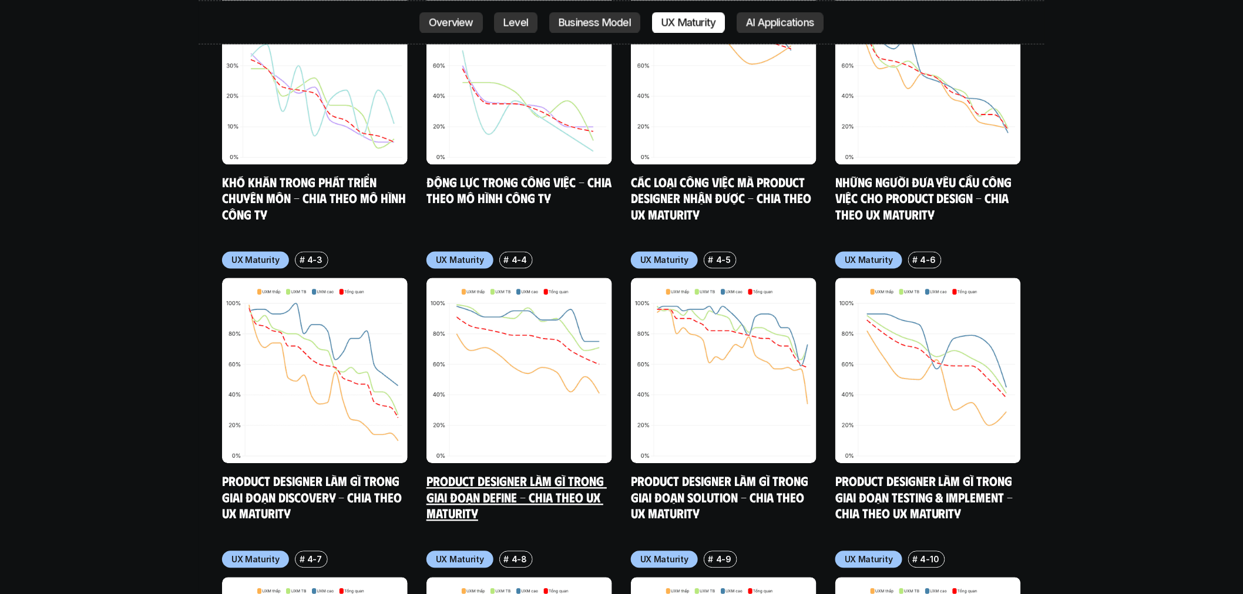
click at [567, 473] on link "Product Designer làm gì trong giai đoạn Define - Chia theo UX Maturity" at bounding box center [516, 497] width 180 height 48
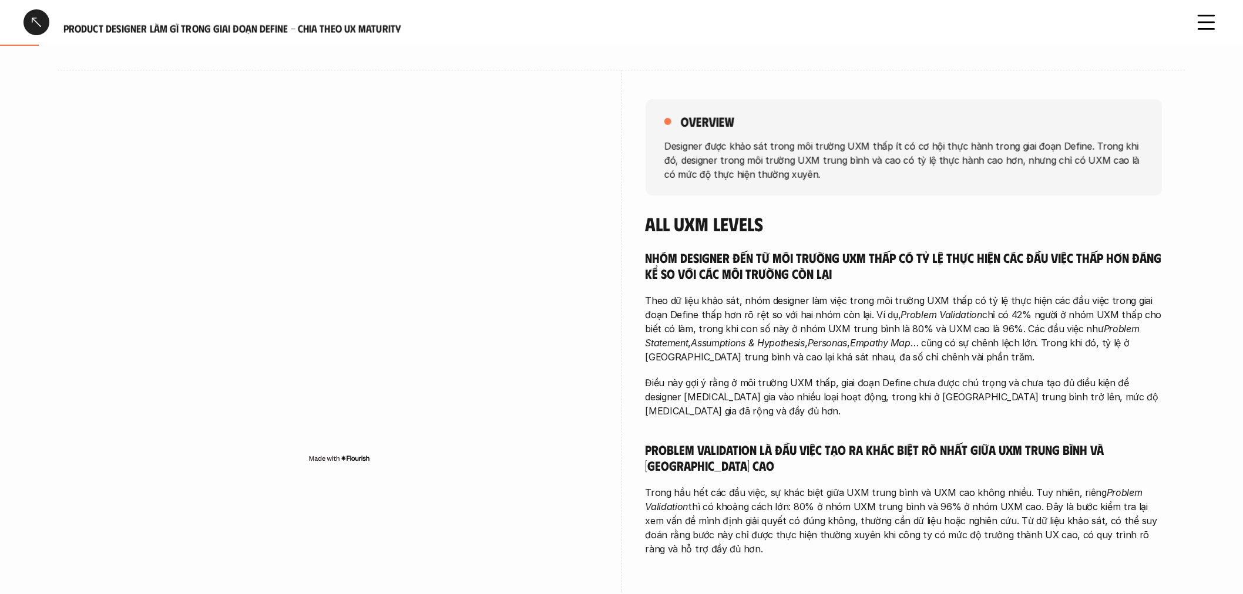
scroll to position [130, 0]
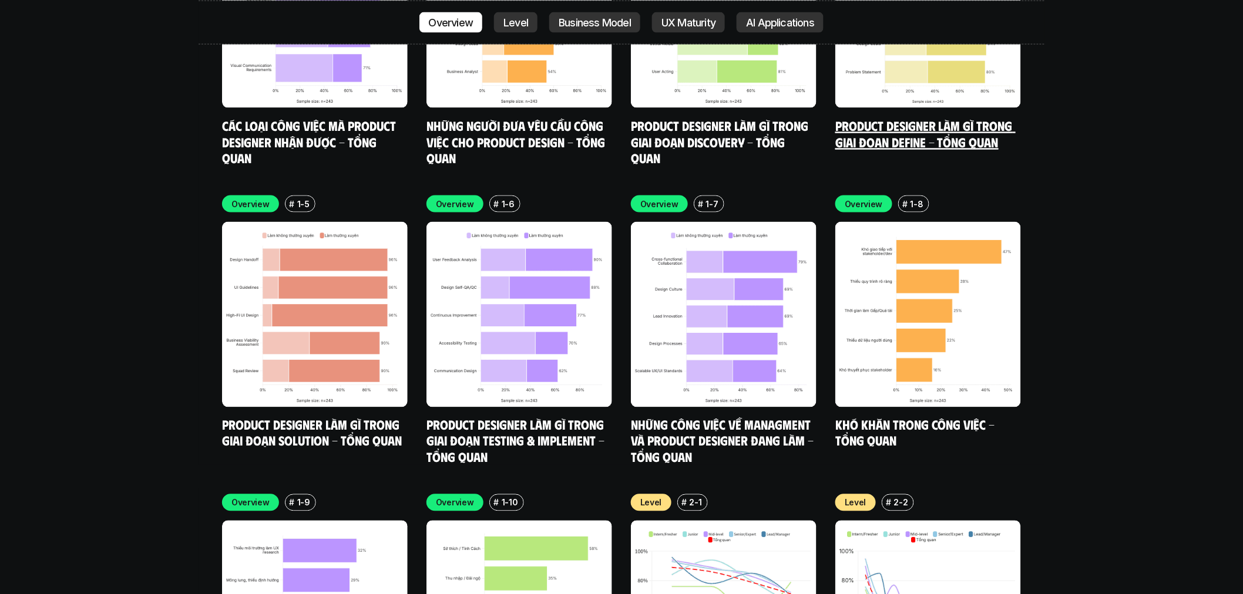
scroll to position [4489, 0]
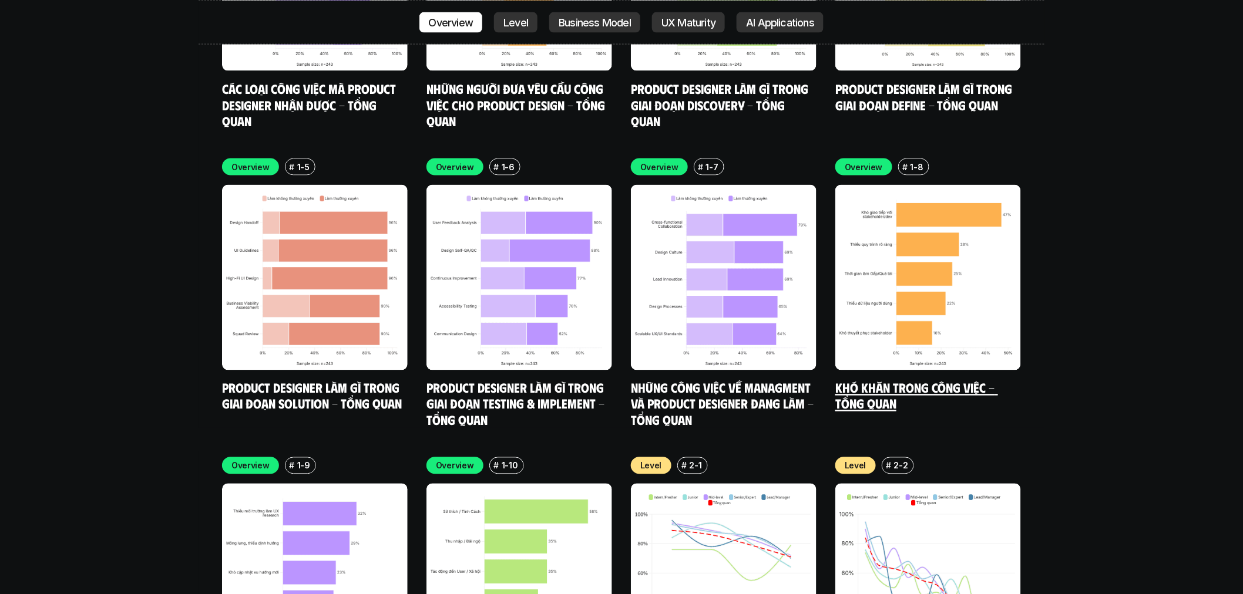
click at [929, 206] on img at bounding box center [928, 278] width 186 height 186
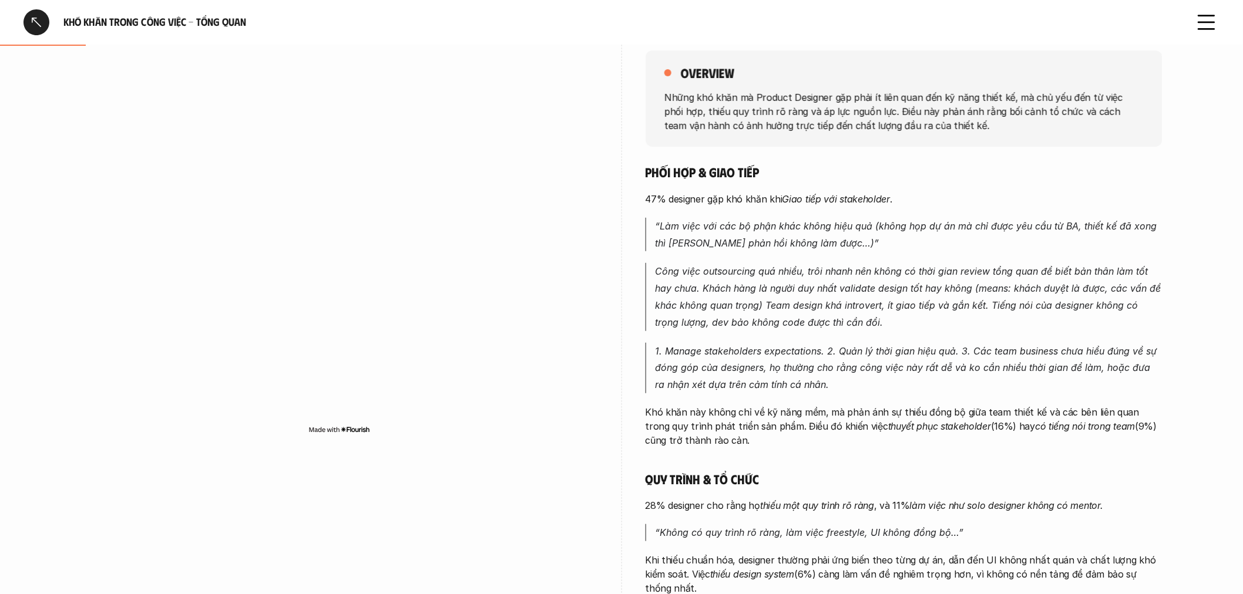
scroll to position [130, 0]
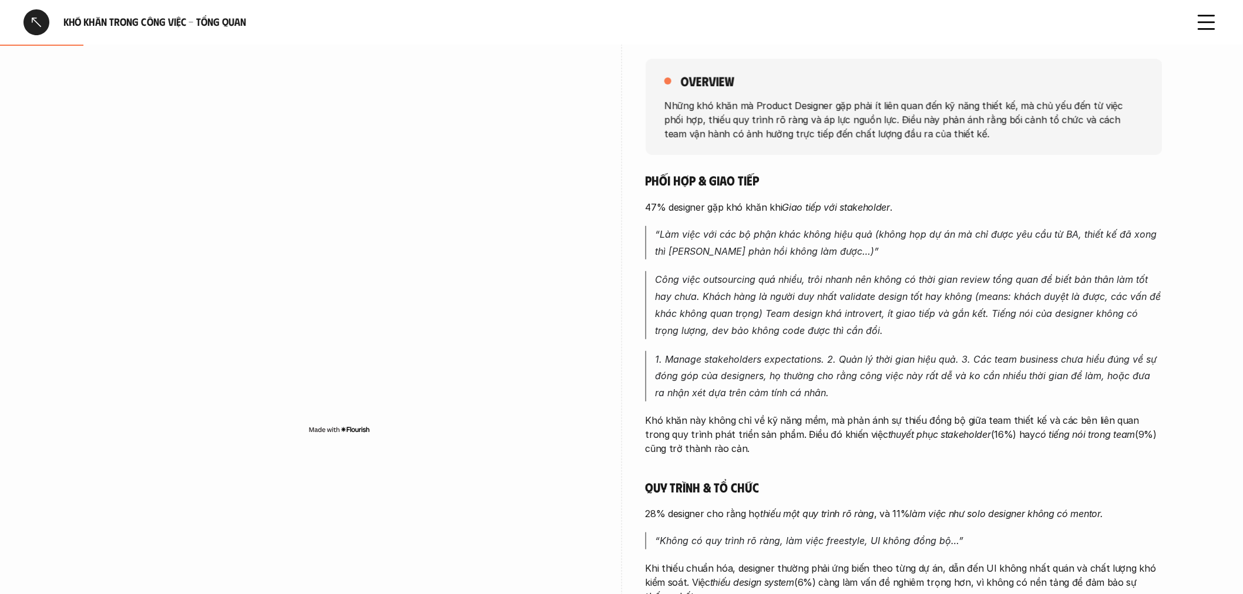
drag, startPoint x: 916, startPoint y: 204, endPoint x: 768, endPoint y: 231, distance: 150.9
click at [776, 219] on div "Phối hợp & giao tiếp 47% designer gặp khó khăn khi [PERSON_NAME] tiếp với stake…" at bounding box center [903, 469] width 517 height 594
click at [759, 240] on p "“Làm việc với các bộ phận khác không hiệu quả (không họp dự án mà chỉ được yêu …" at bounding box center [908, 243] width 507 height 34
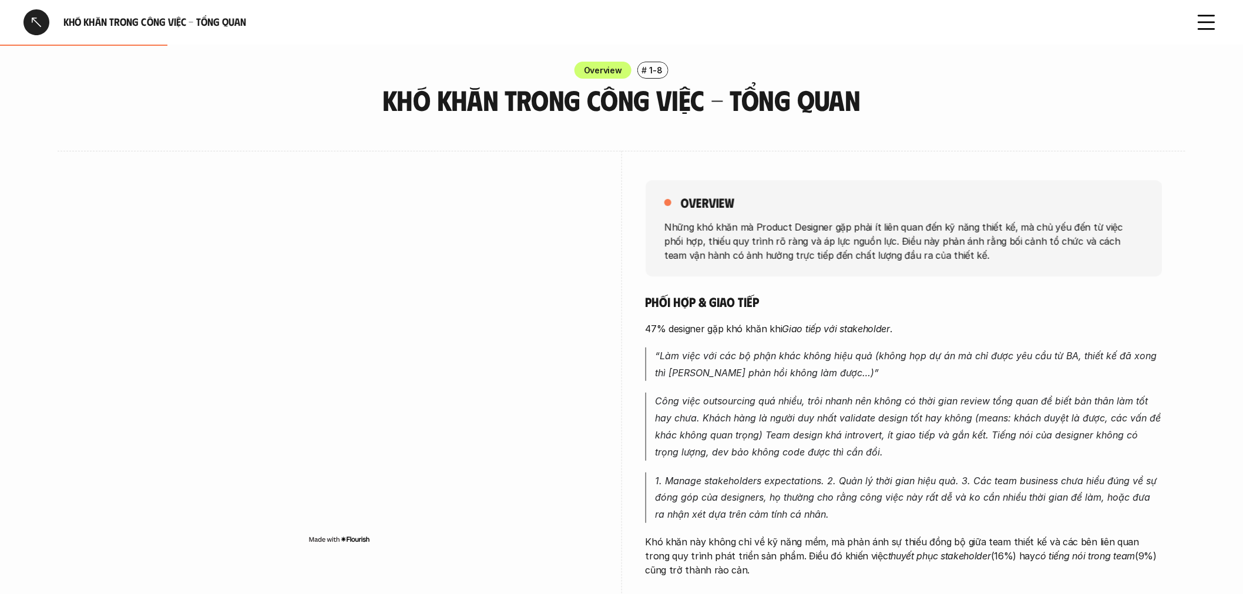
scroll to position [0, 0]
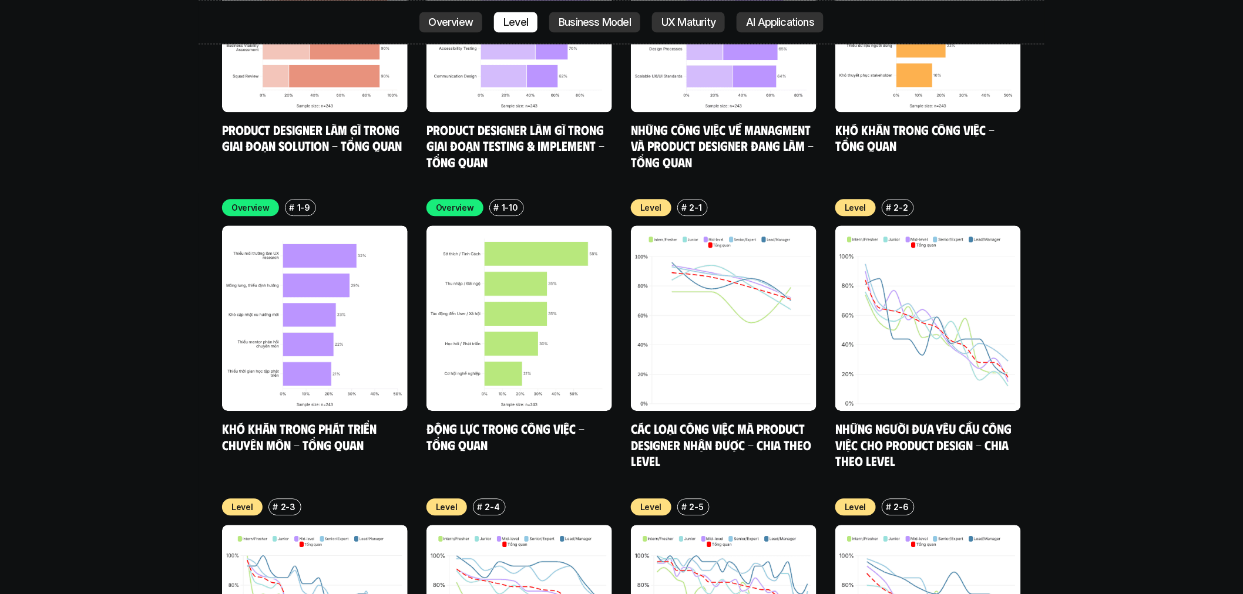
scroll to position [4750, 0]
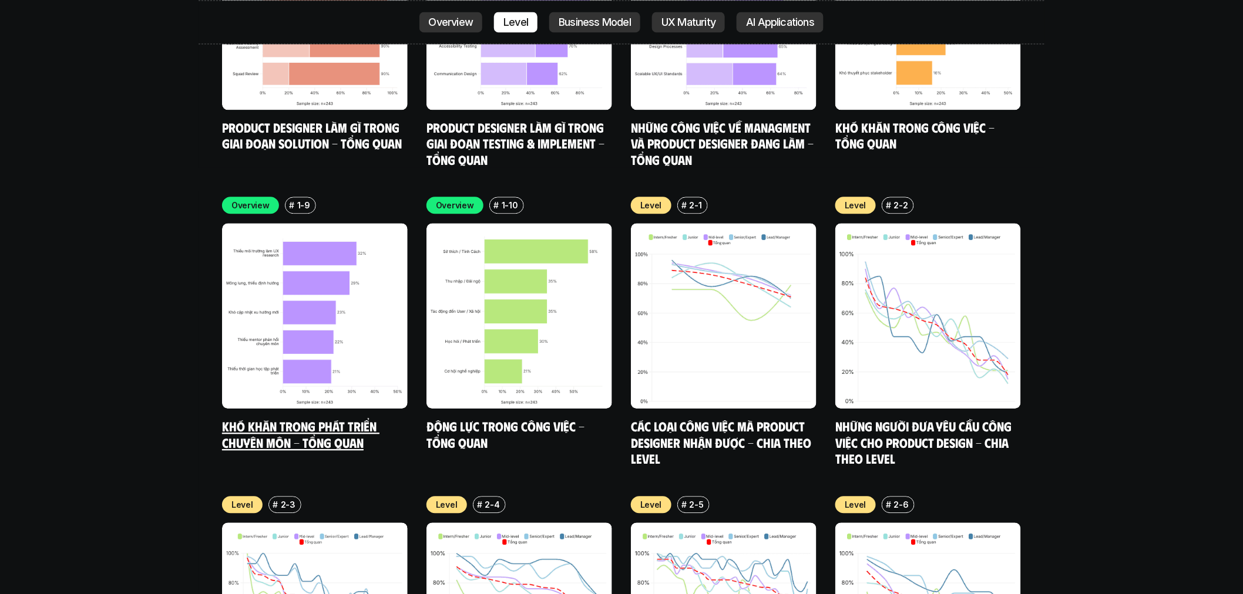
click at [290, 418] on link "Khó khăn trong phát triển chuyên môn - Tổng quan" at bounding box center [300, 434] width 157 height 32
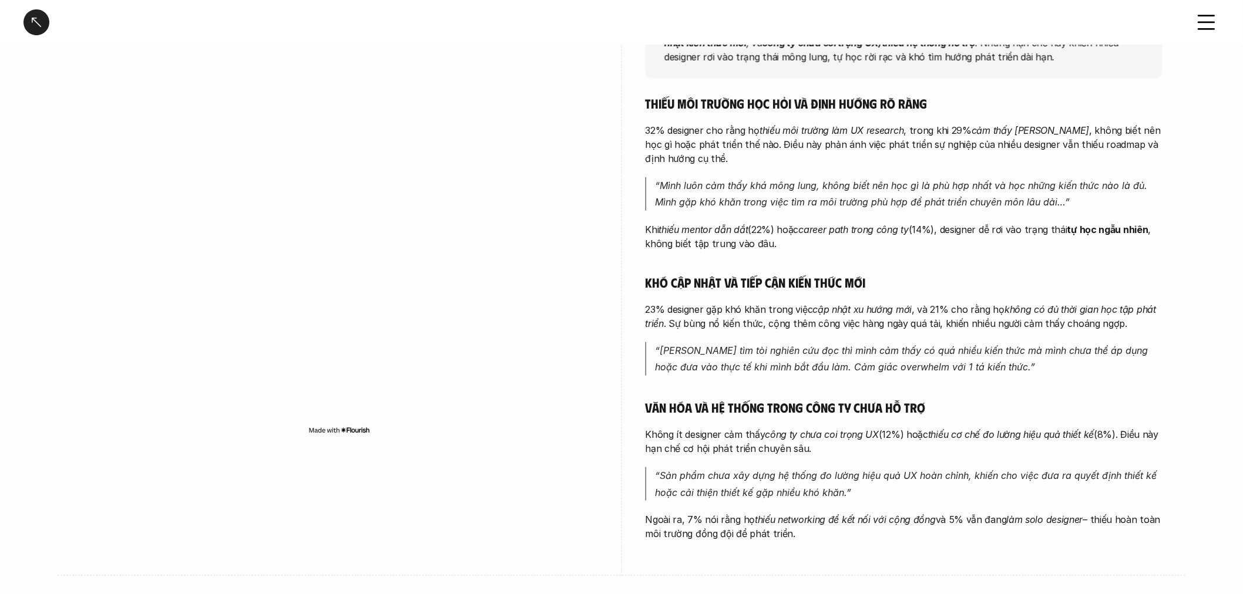
scroll to position [261, 0]
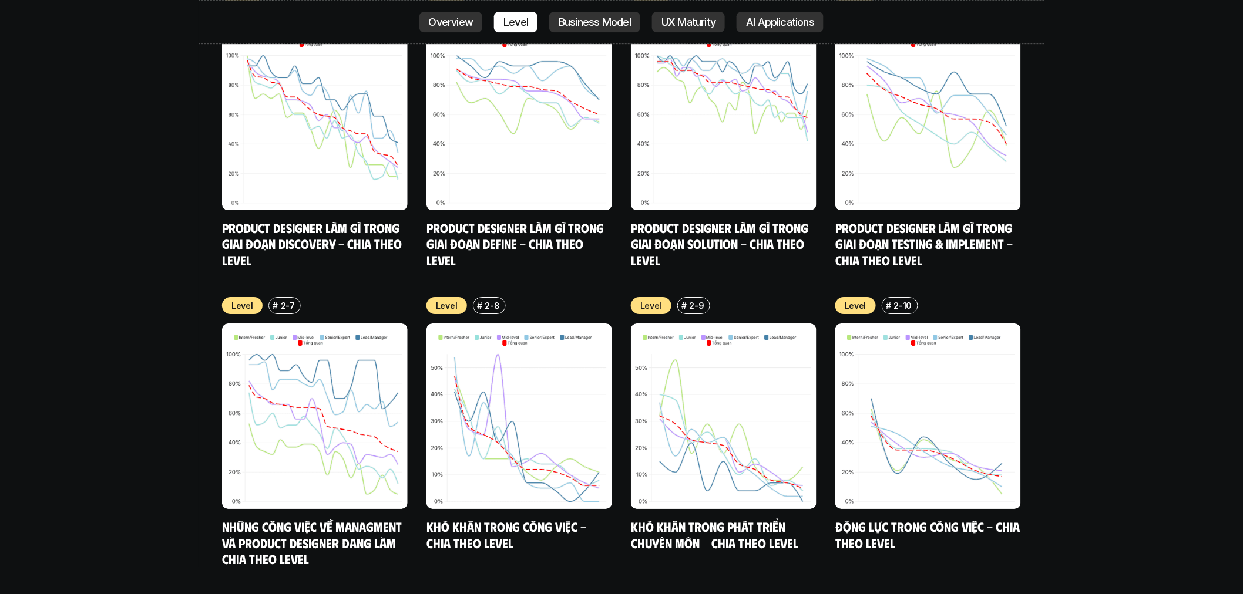
scroll to position [5272, 0]
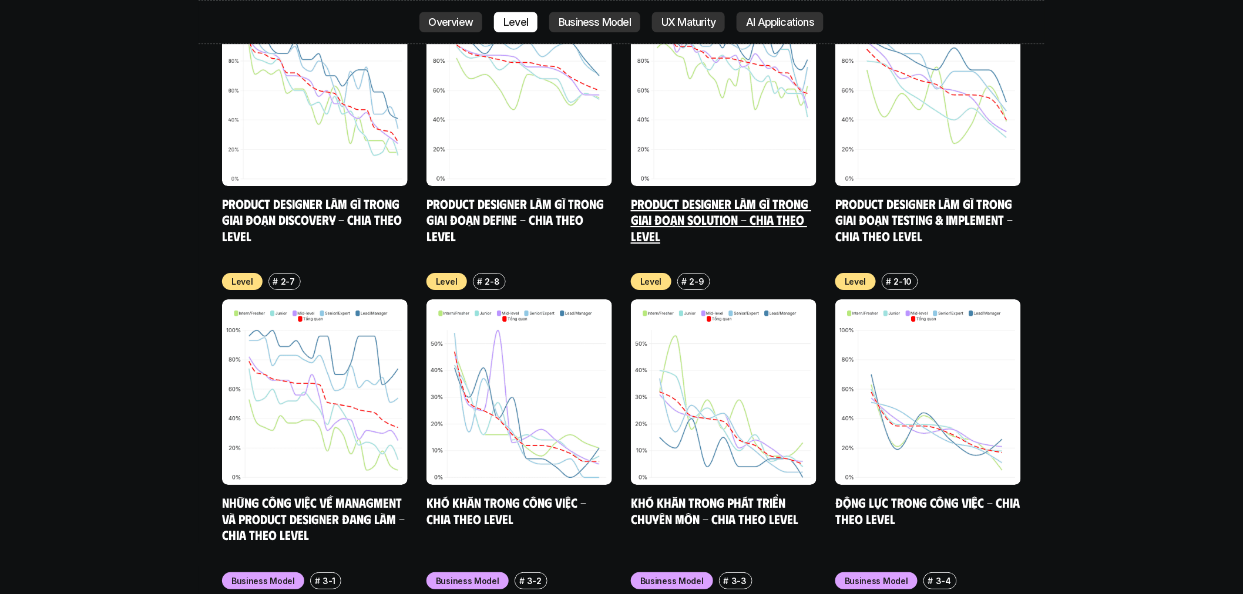
click at [763, 196] on link "Product Designer làm gì trong giai đoạn Solution - Chia theo Level" at bounding box center [721, 220] width 180 height 48
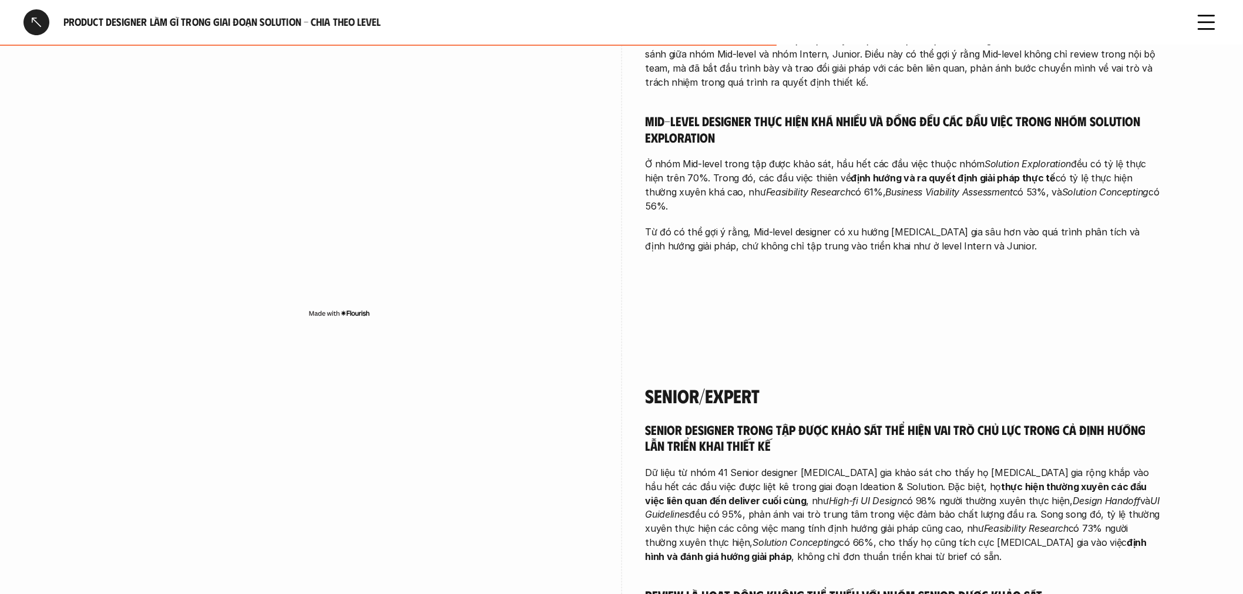
scroll to position [2283, 0]
click at [37, 19] on div at bounding box center [36, 22] width 26 height 26
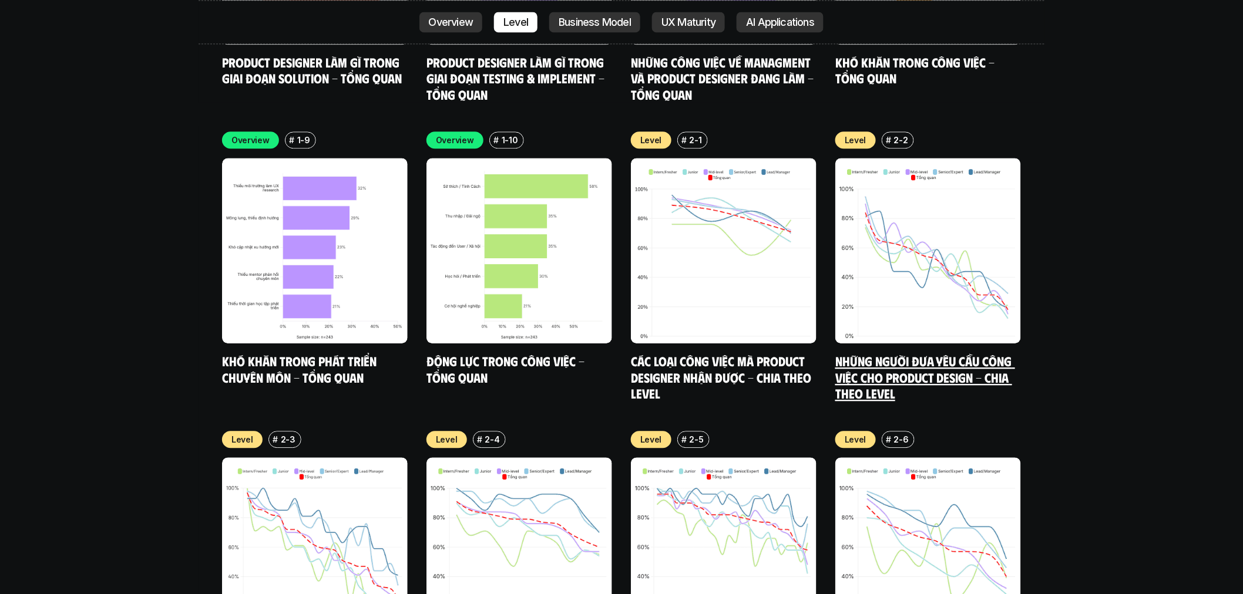
scroll to position [5076, 0]
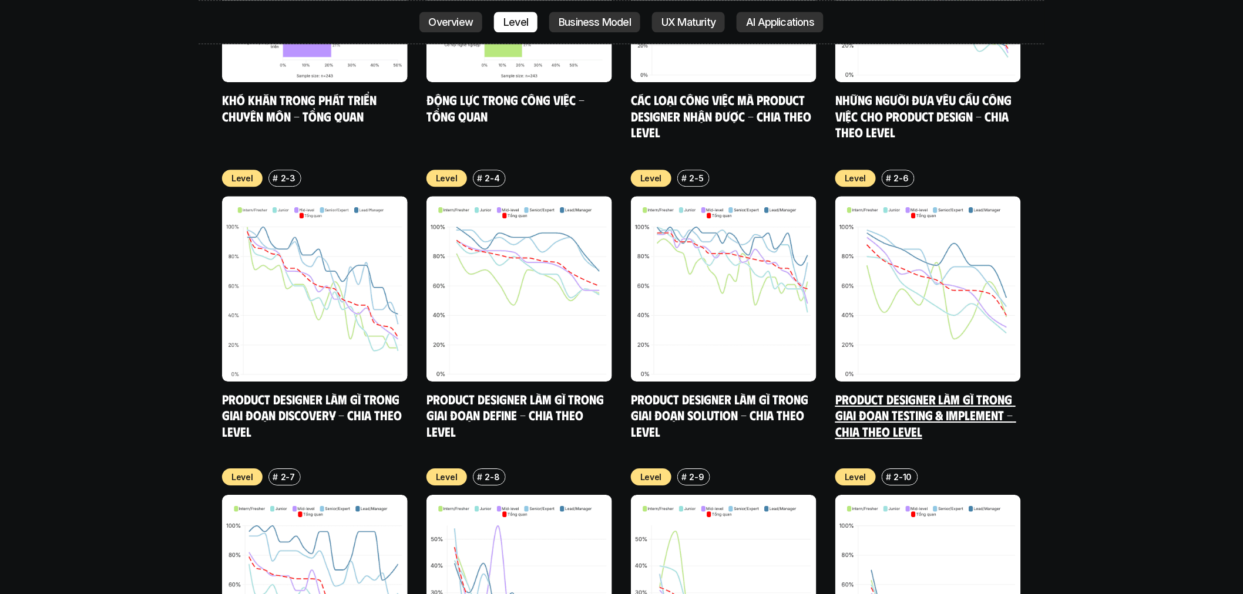
click at [856, 302] on img at bounding box center [928, 289] width 186 height 186
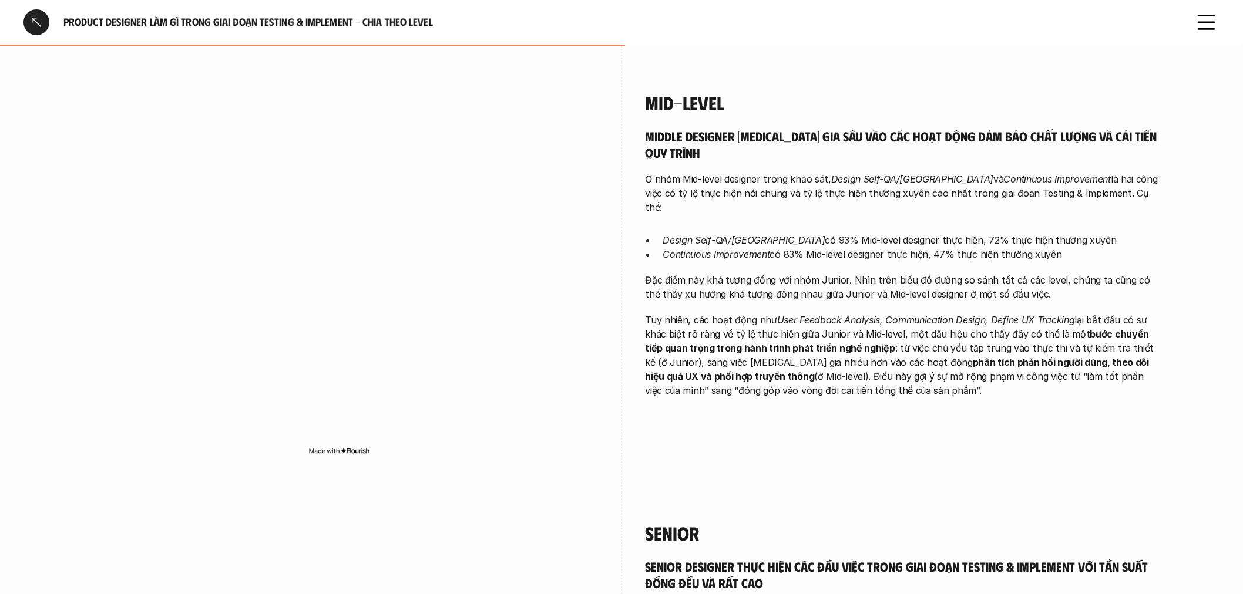
scroll to position [1566, 0]
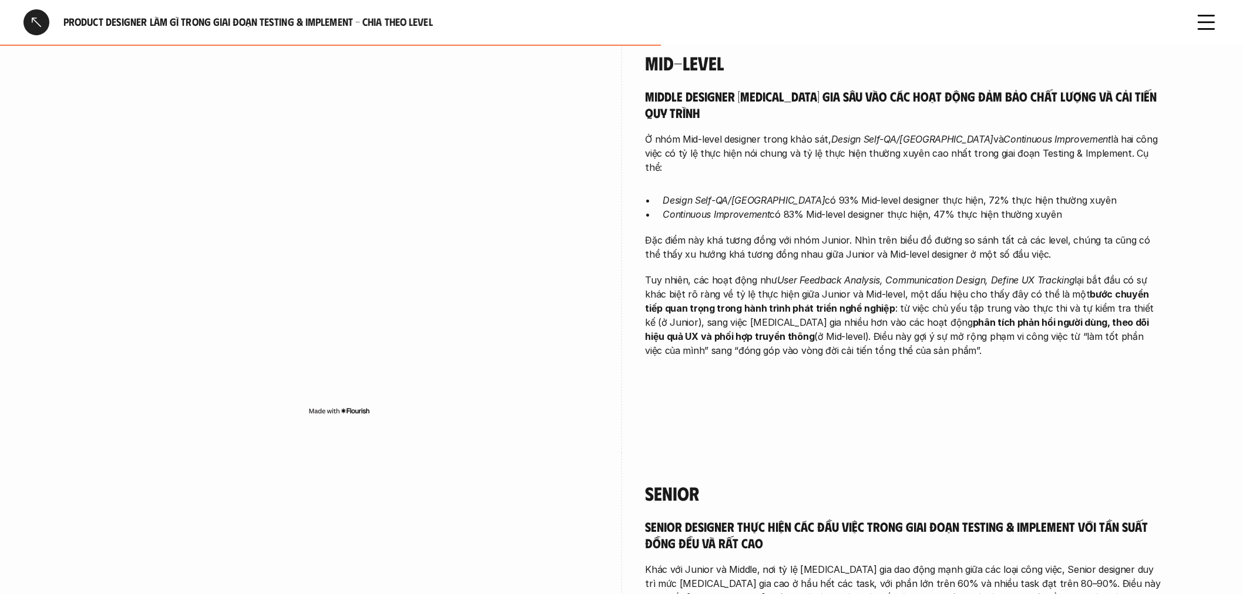
click at [33, 28] on div at bounding box center [36, 22] width 26 height 26
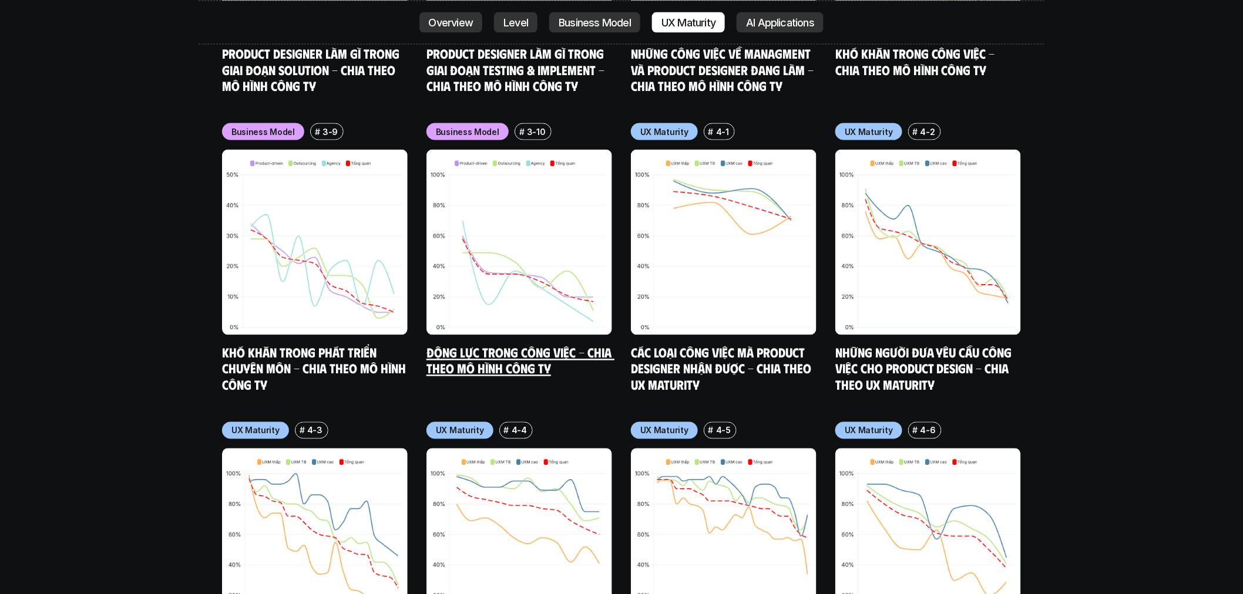
scroll to position [6577, 0]
